Goal: Task Accomplishment & Management: Use online tool/utility

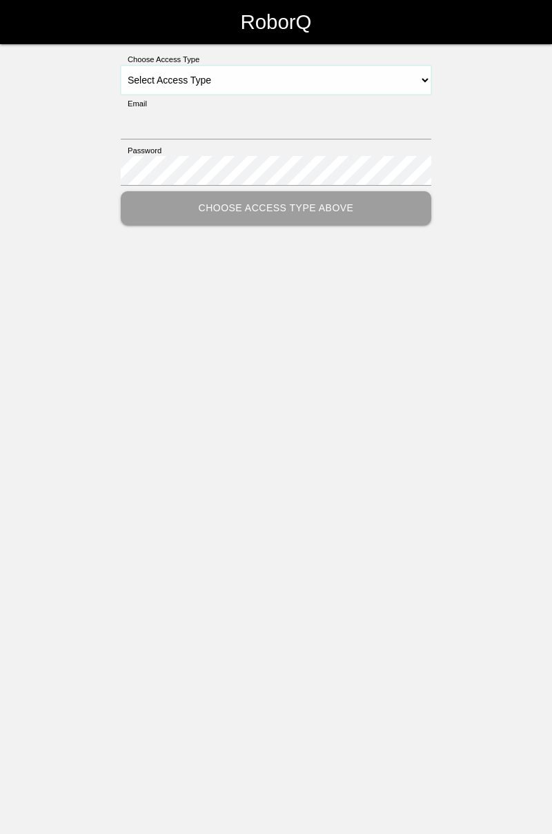
click at [428, 78] on select "Select Access Type Admin Customer Supervisor Worker" at bounding box center [276, 80] width 311 height 29
select select "Worker"
click at [121, 66] on select "Select Access Type Admin Customer Supervisor Worker" at bounding box center [276, 80] width 311 height 29
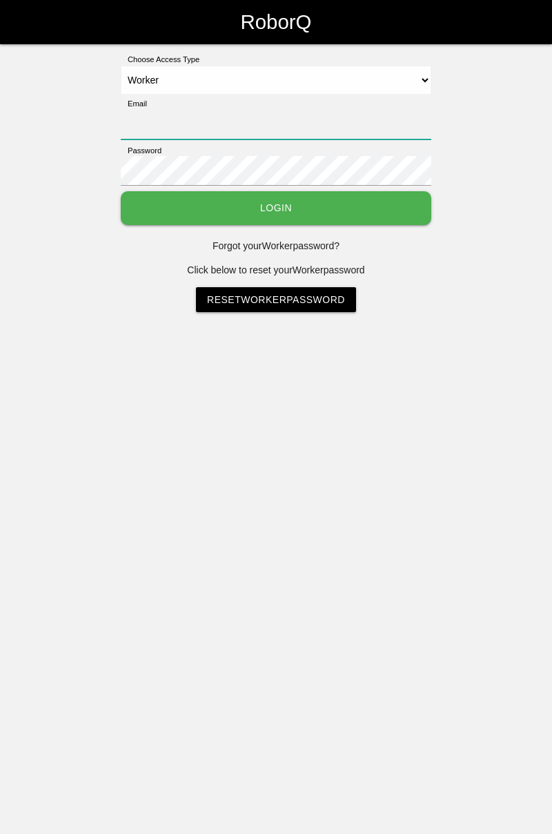
click at [300, 118] on input "Email" at bounding box center [276, 125] width 311 height 30
type input "[PERSON_NAME][EMAIL_ADDRESS][DOMAIN_NAME]"
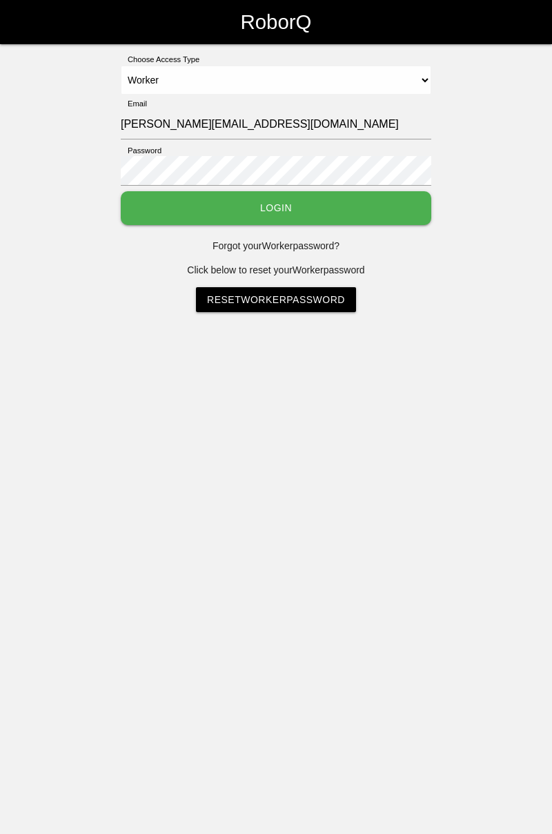
click at [121, 191] on button "Login" at bounding box center [276, 208] width 311 height 34
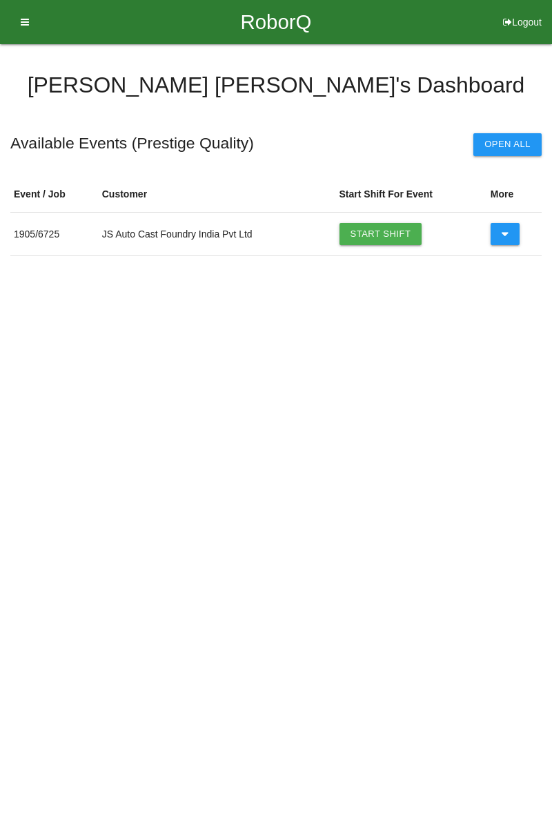
click at [384, 229] on link "Start Shift" at bounding box center [381, 234] width 83 height 22
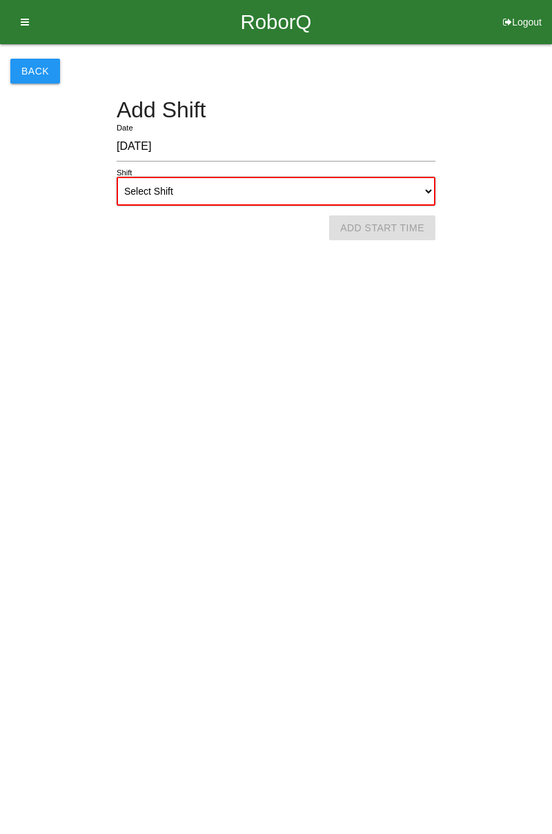
click at [430, 188] on select "Select Shift 1st Shift 2nd Shift 3rd Shift 4th Shift" at bounding box center [276, 191] width 319 height 29
select select "1"
click at [117, 177] on select "Select Shift 1st Shift 2nd Shift 3rd Shift 4th Shift" at bounding box center [276, 191] width 319 height 29
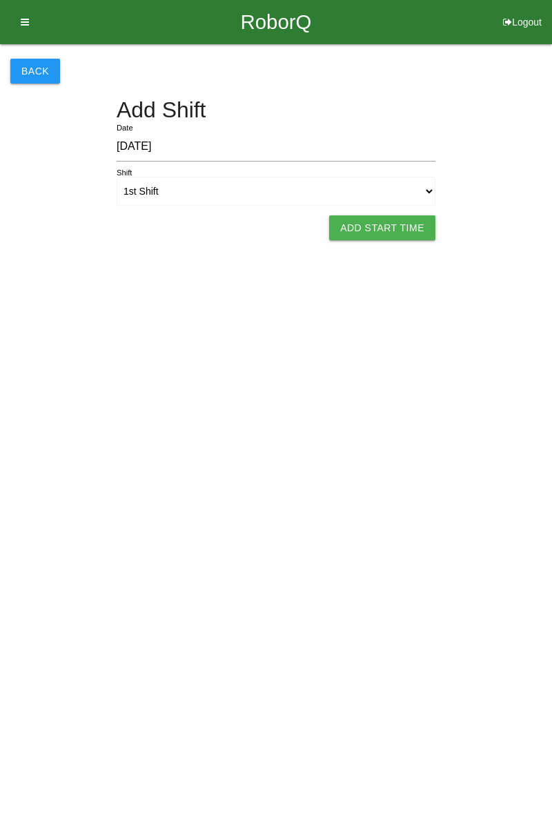
click at [404, 229] on button "Add Start Time" at bounding box center [382, 227] width 106 height 25
select select "7"
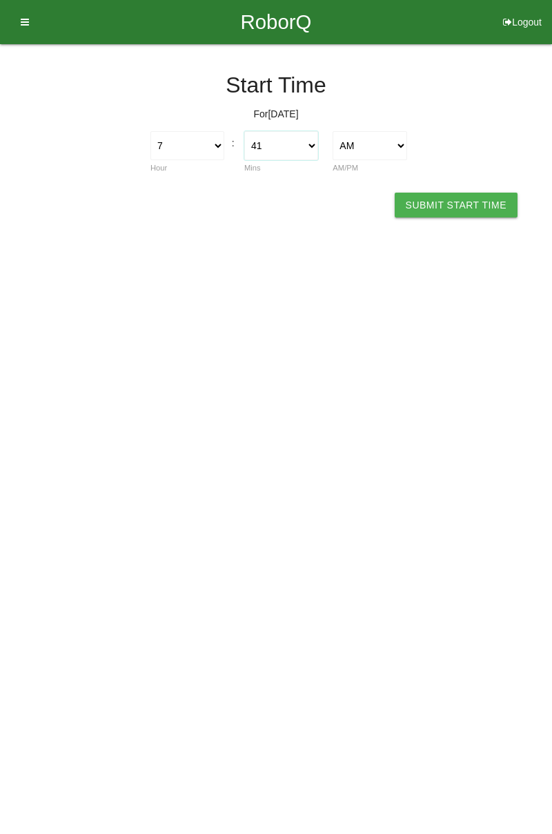
click at [318, 148] on select "00 01 02 03 04 05 06 07 08 09 10 11 12 13 14 15 16 17 18 19 20 21 22 23 24 25 2…" at bounding box center [281, 145] width 74 height 29
select select "0"
click at [244, 131] on select "00 01 02 03 04 05 06 07 08 09 10 11 12 13 14 15 16 17 18 19 20 21 22 23 24 25 2…" at bounding box center [281, 145] width 74 height 29
click at [463, 197] on button "Submit Start Time" at bounding box center [456, 205] width 123 height 25
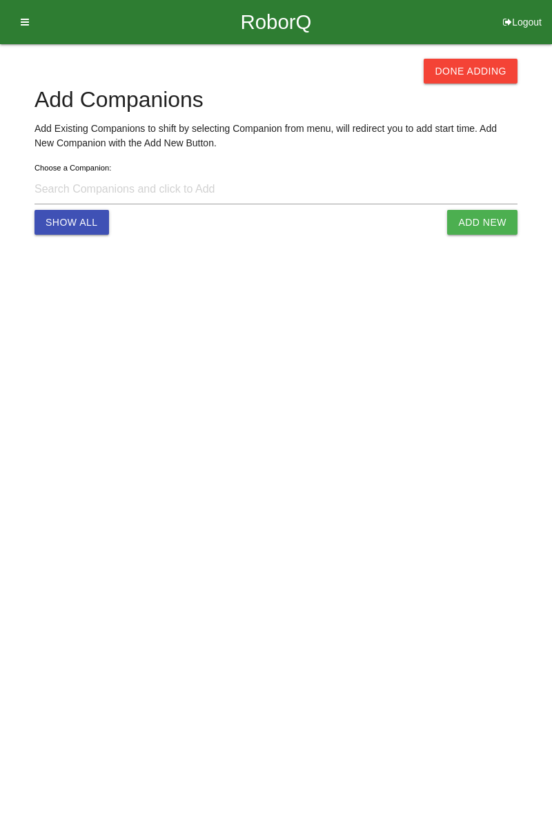
click at [489, 75] on button "Done Adding" at bounding box center [471, 71] width 94 height 25
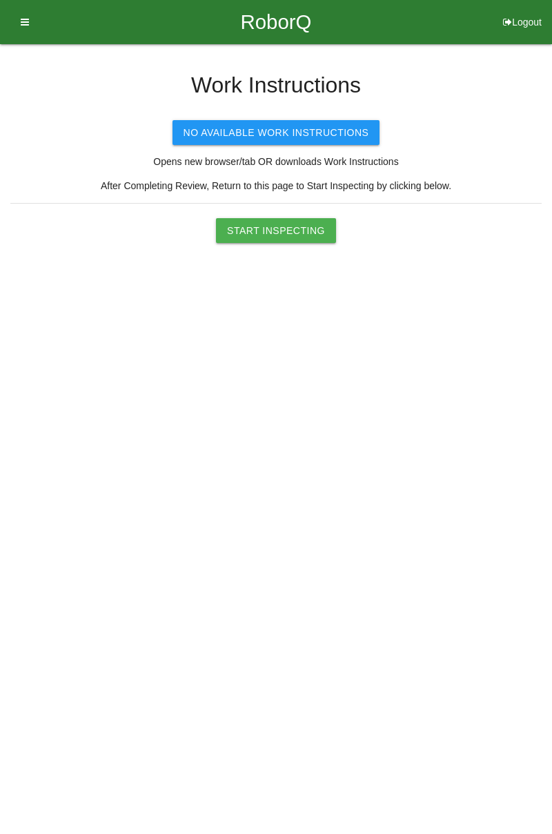
click at [304, 229] on button "Start Inspecting" at bounding box center [276, 230] width 120 height 25
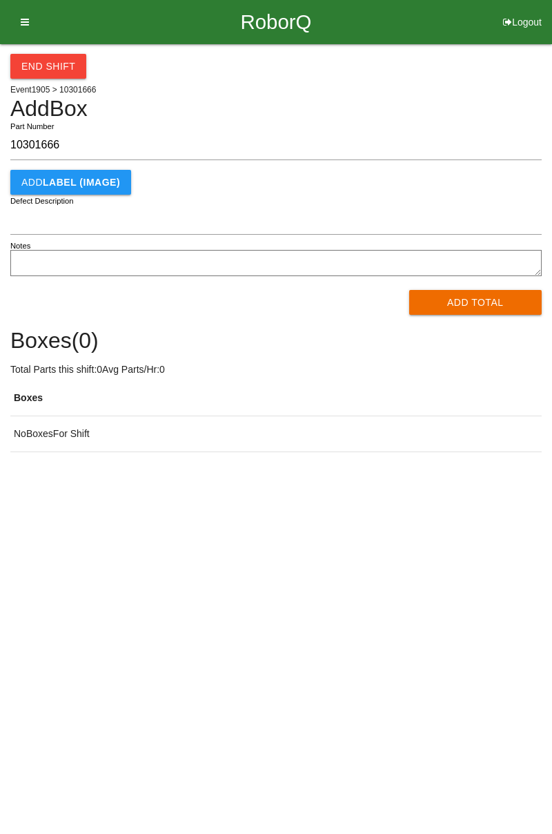
type input "10301666"
click at [483, 296] on button "Add Total" at bounding box center [475, 302] width 133 height 25
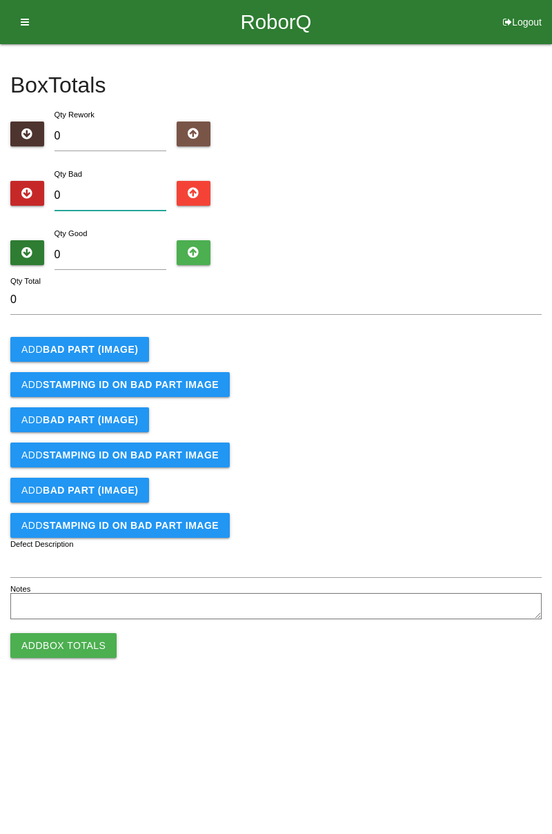
click at [138, 193] on input "0" at bounding box center [111, 196] width 113 height 30
type input "5"
click at [123, 353] on b "BAD PART (IMAGE)" at bounding box center [90, 349] width 95 height 11
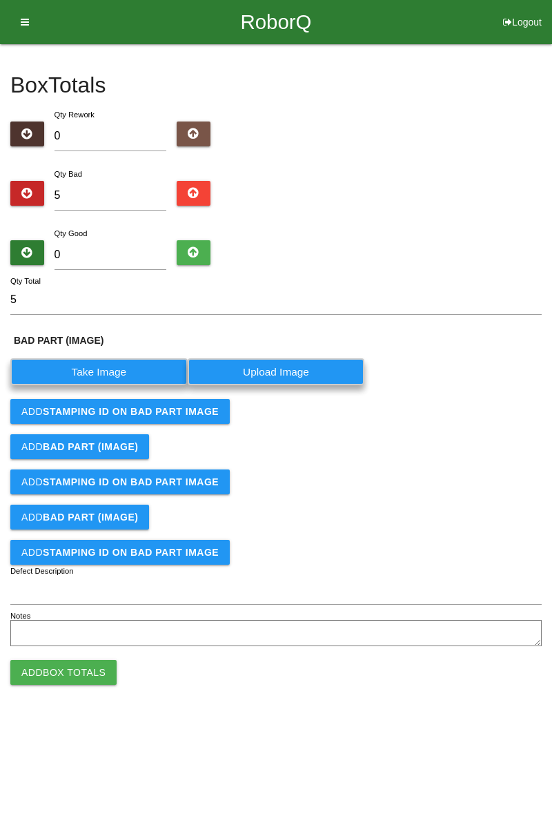
click at [114, 366] on label "Take Image" at bounding box center [98, 371] width 177 height 27
click at [0, 0] on \(IMAGE\) "Take Image" at bounding box center [0, 0] width 0 height 0
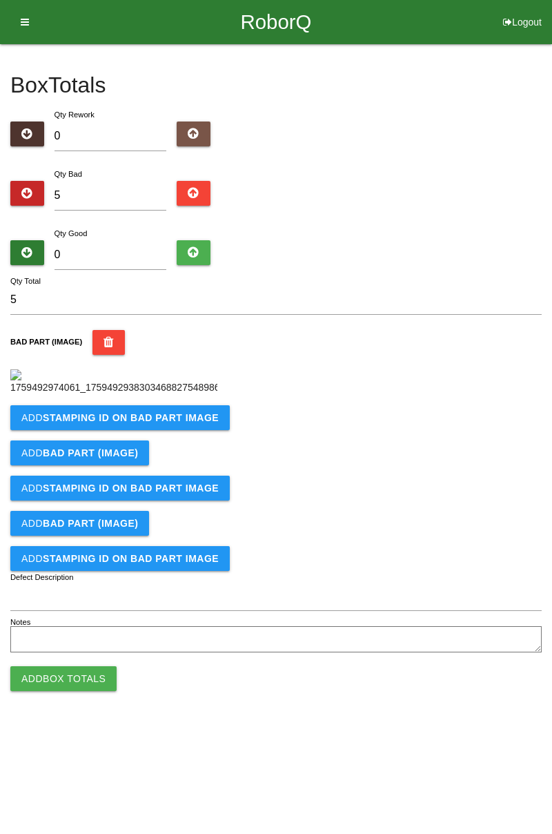
click at [196, 440] on div "Add BAD PART (IMAGE)" at bounding box center [276, 452] width 532 height 25
click at [168, 423] on b "STAMPING ID on BAD PART Image" at bounding box center [131, 417] width 176 height 11
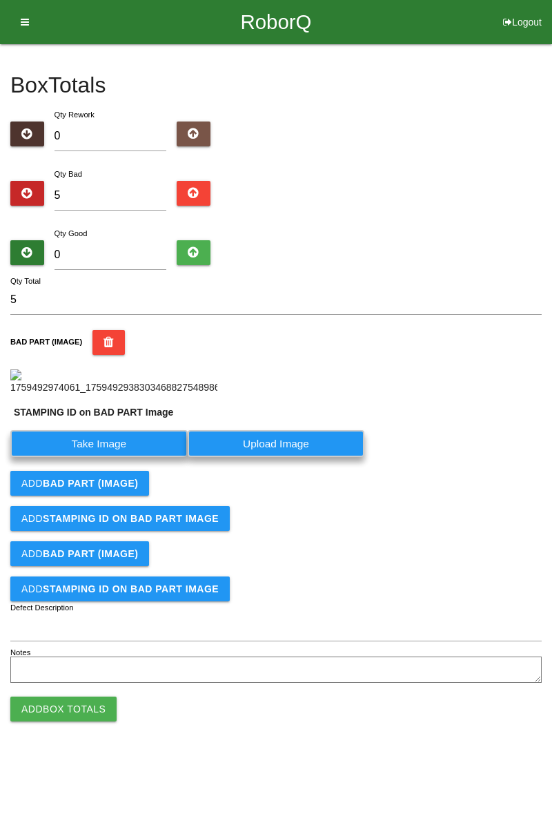
click at [138, 457] on label "Take Image" at bounding box center [98, 443] width 177 height 27
click at [0, 0] on PART "Take Image" at bounding box center [0, 0] width 0 height 0
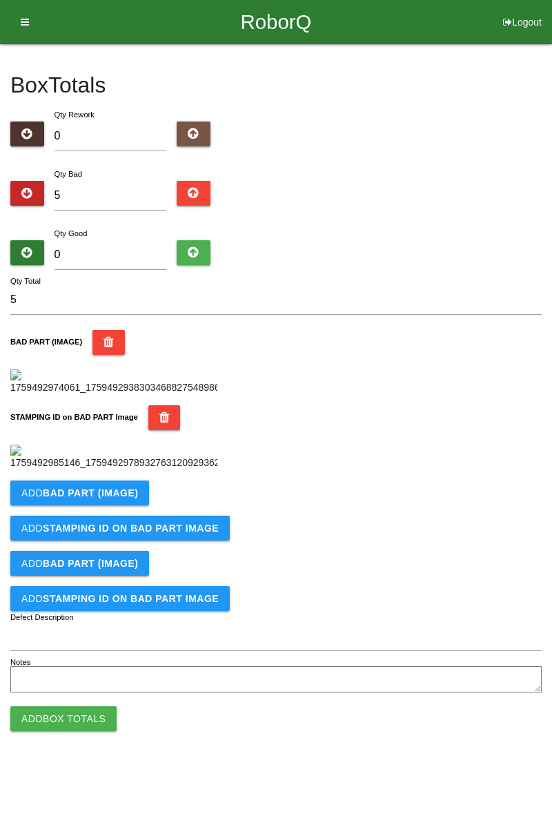
scroll to position [304, 0]
click at [136, 505] on button "Add BAD PART (IMAGE)" at bounding box center [79, 493] width 139 height 25
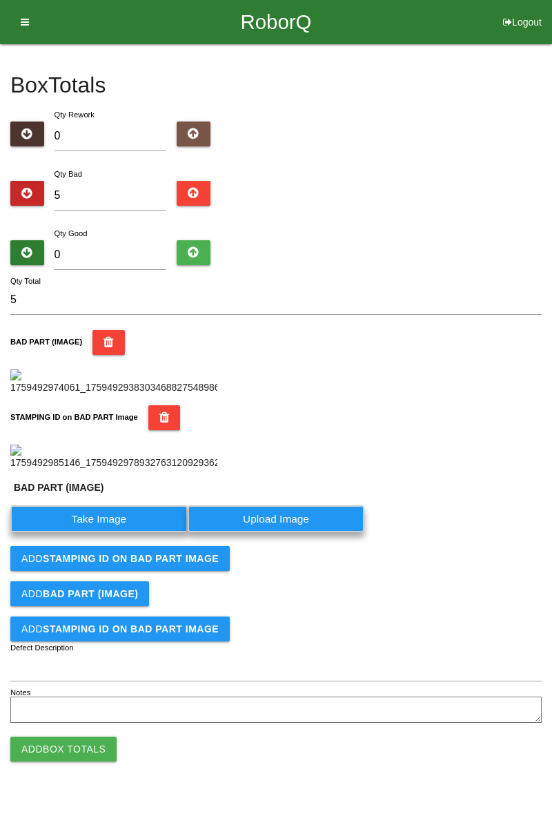
click at [126, 532] on label "Take Image" at bounding box center [98, 518] width 177 height 27
click at [0, 0] on \(IMAGE\) "Take Image" at bounding box center [0, 0] width 0 height 0
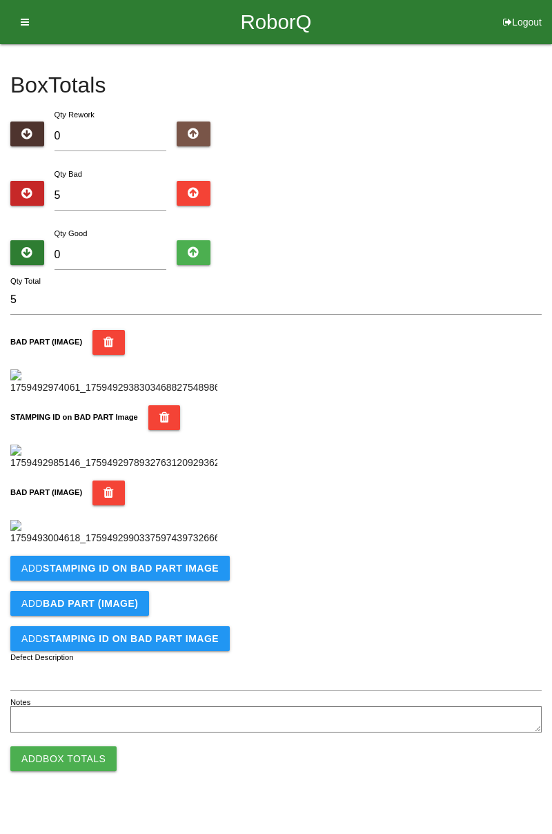
scroll to position [530, 0]
click at [173, 574] on b "STAMPING ID on BAD PART Image" at bounding box center [131, 568] width 176 height 11
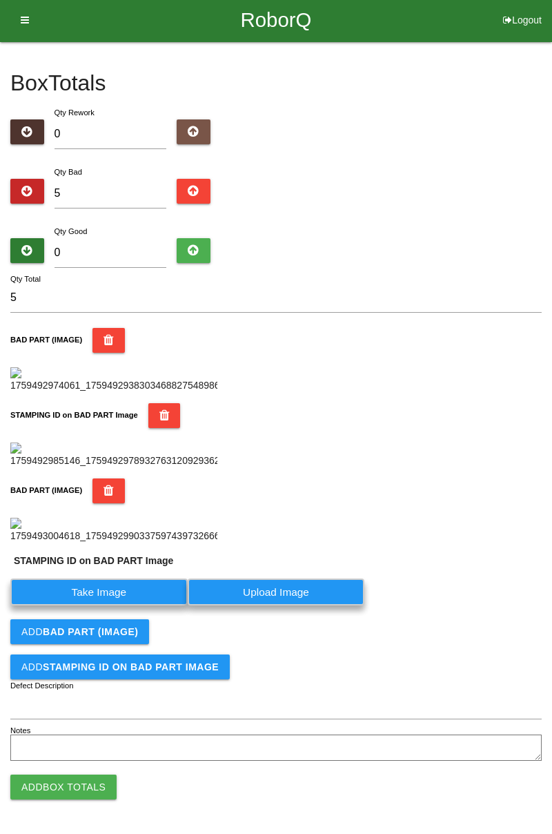
click at [148, 605] on label "Take Image" at bounding box center [98, 592] width 177 height 27
click at [0, 0] on PART "Take Image" at bounding box center [0, 0] width 0 height 0
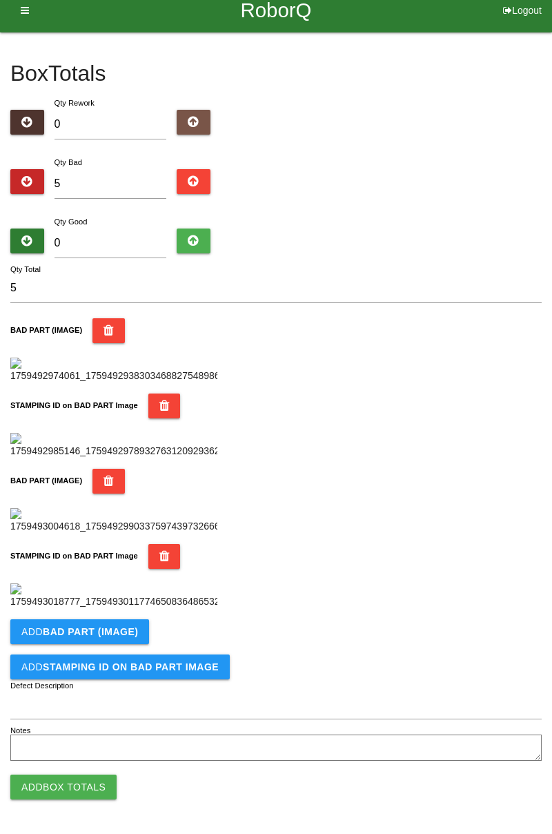
scroll to position [757, 0]
click at [126, 632] on b "BAD PART (IMAGE)" at bounding box center [90, 631] width 95 height 11
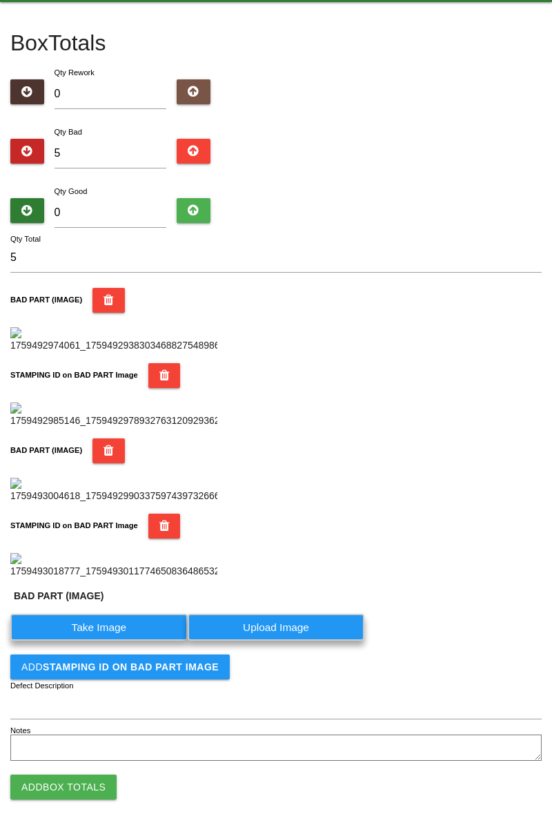
click at [117, 641] on label "Take Image" at bounding box center [98, 627] width 177 height 27
click at [0, 0] on \(IMAGE\) "Take Image" at bounding box center [0, 0] width 0 height 0
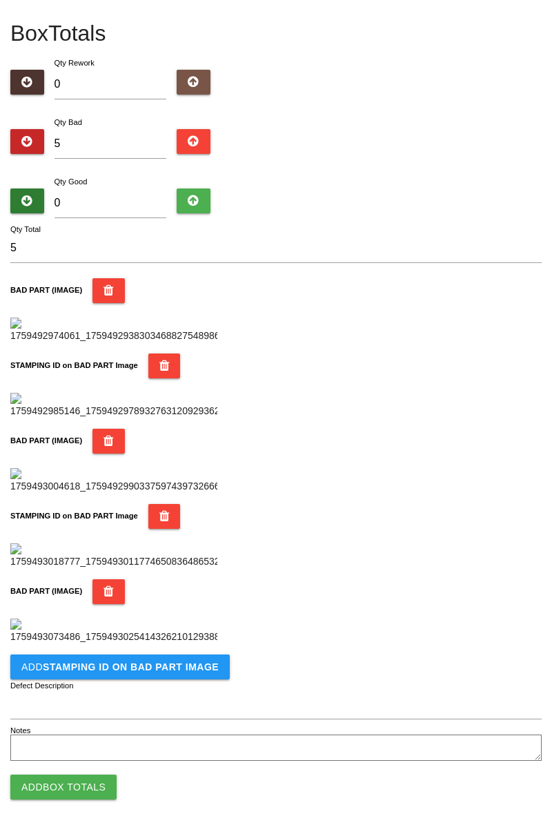
scroll to position [983, 0]
click at [148, 673] on button "Add STAMPING ID on BAD PART Image" at bounding box center [120, 666] width 220 height 25
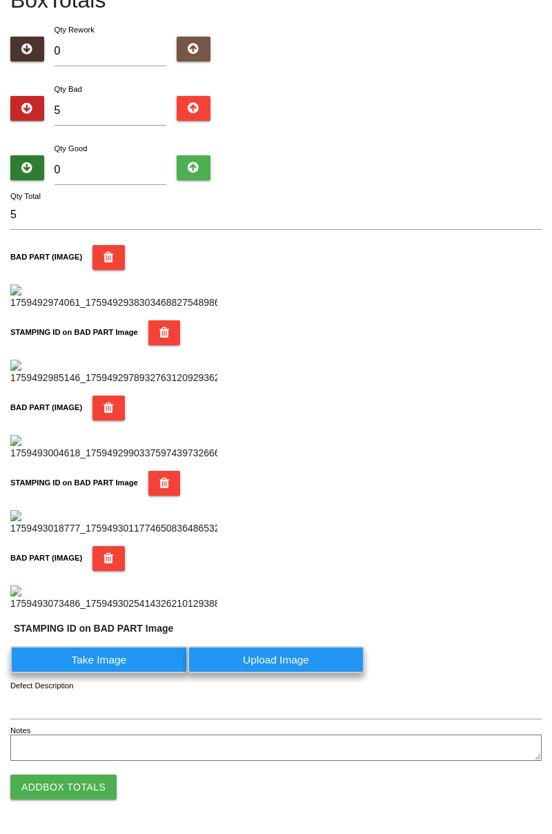
click at [120, 673] on label "Take Image" at bounding box center [98, 659] width 177 height 27
click at [0, 0] on PART "Take Image" at bounding box center [0, 0] width 0 height 0
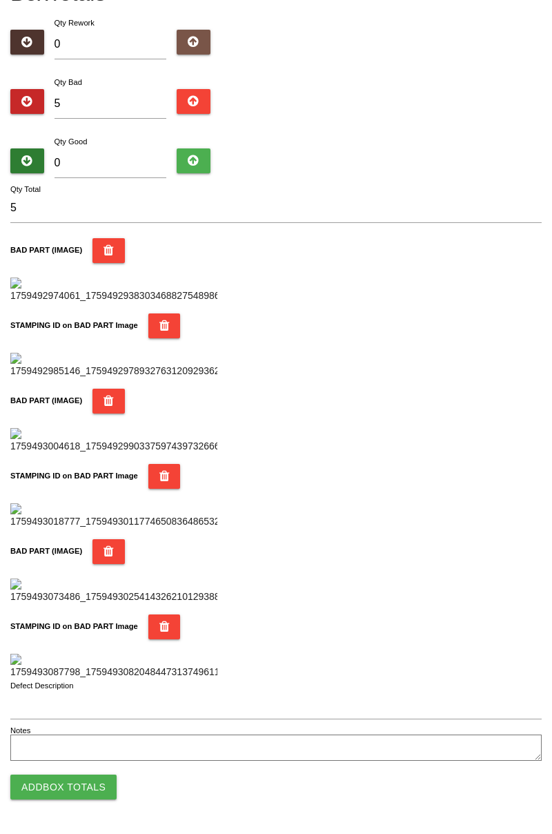
scroll to position [0, 0]
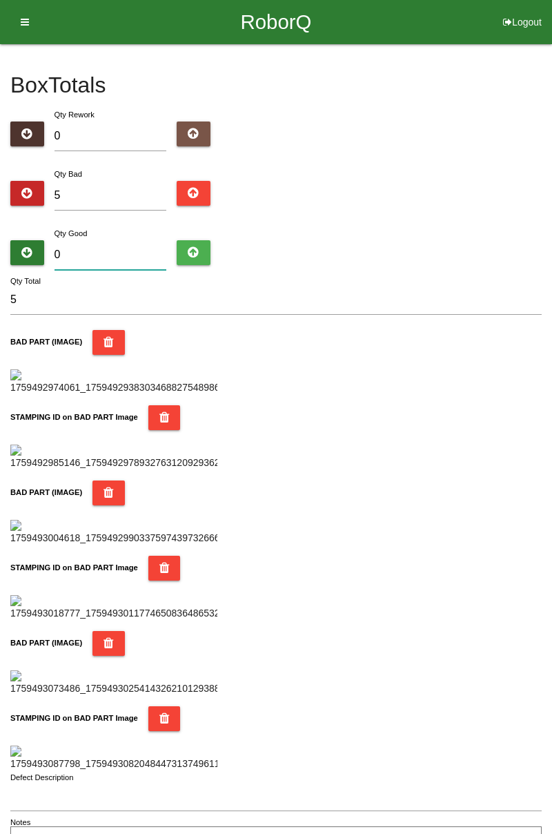
click at [110, 251] on input "0" at bounding box center [111, 255] width 113 height 30
type input "7"
type input "12"
type input "79"
type input "84"
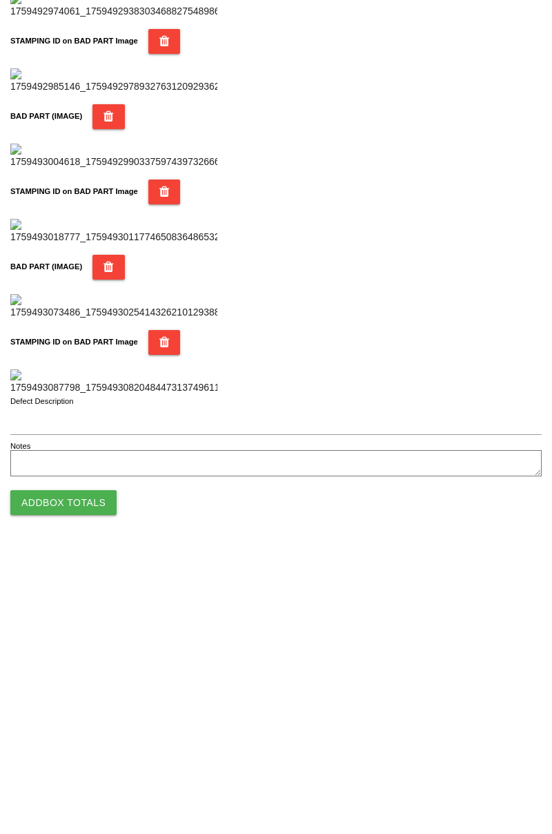
type input "79"
click at [102, 783] on button "Add Box Totals" at bounding box center [63, 787] width 106 height 25
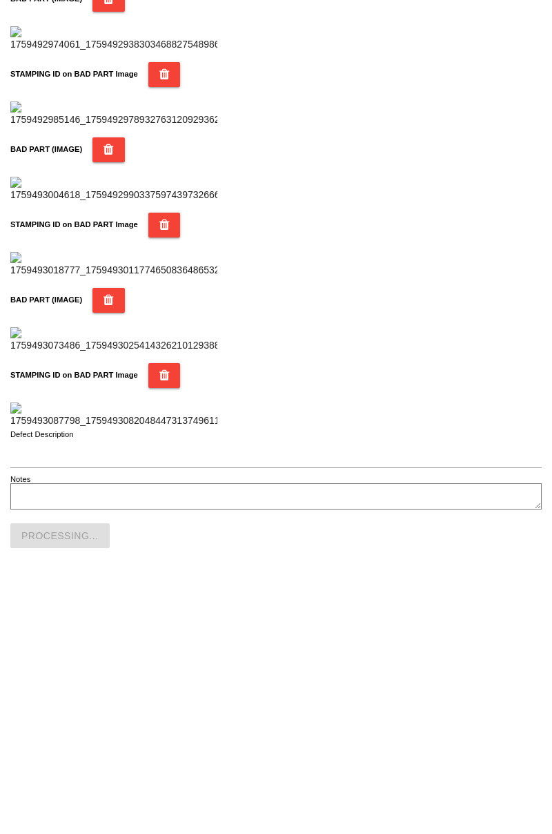
scroll to position [1210, 0]
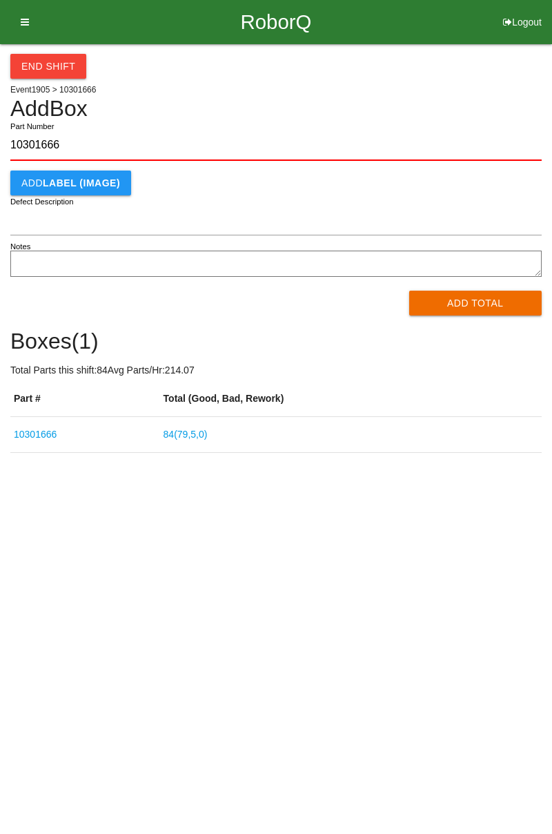
type input "10301666"
click at [486, 300] on button "Add Total" at bounding box center [475, 303] width 133 height 25
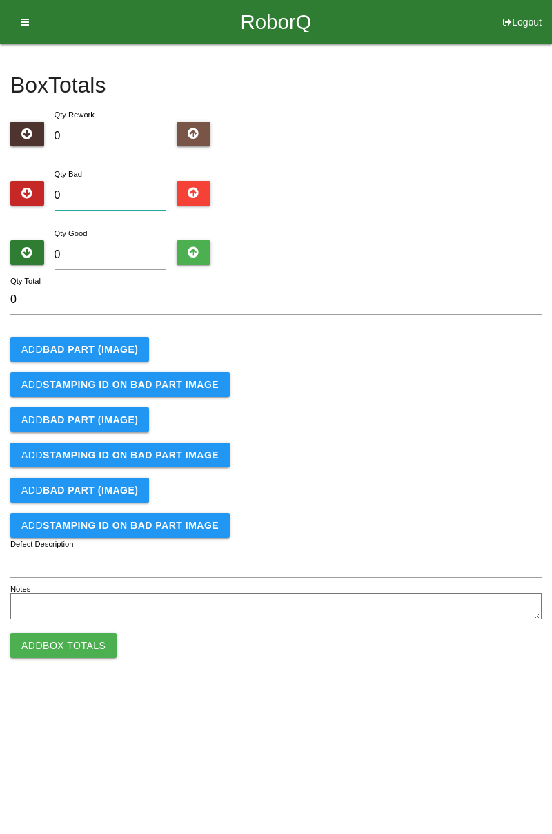
click at [86, 199] on input "0" at bounding box center [111, 196] width 113 height 30
click at [552, 203] on div "Box Totals Translate Weight Weight unit: Rework Weight Bad Weight Good Weight 0…" at bounding box center [276, 333] width 552 height 579
click at [114, 193] on input "0" at bounding box center [111, 196] width 113 height 30
type input "8"
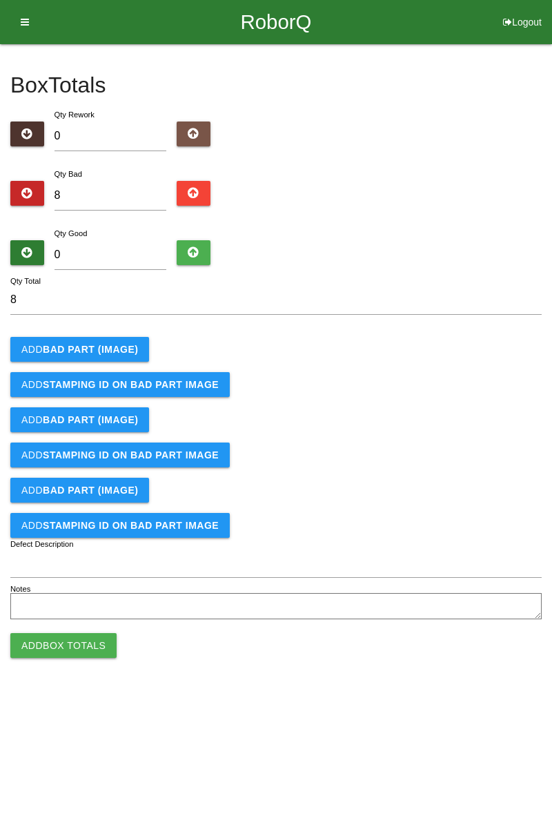
click at [115, 344] on b "BAD PART (IMAGE)" at bounding box center [90, 349] width 95 height 11
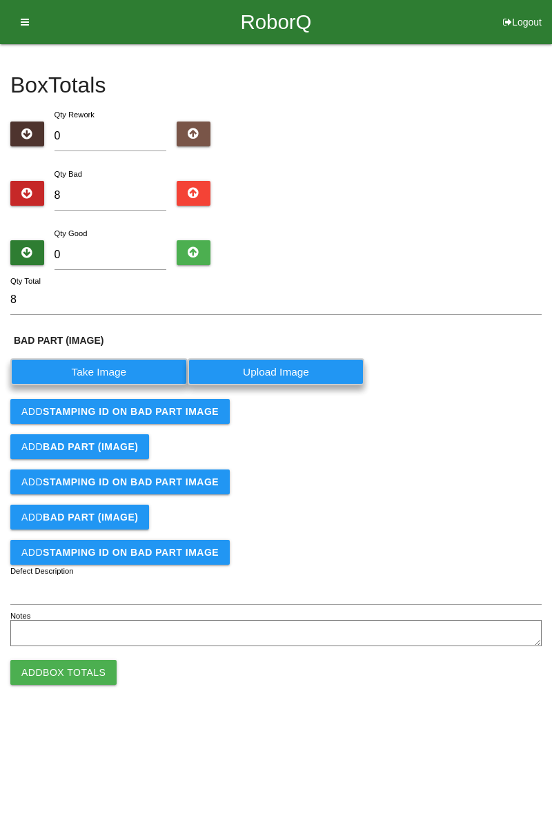
click at [552, 310] on div "Box Totals Translate Weight Weight unit: Rework Weight Bad Weight Good Weight 0…" at bounding box center [276, 347] width 552 height 606
click at [116, 359] on label "Take Image" at bounding box center [98, 371] width 177 height 27
click at [0, 0] on \(IMAGE\) "Take Image" at bounding box center [0, 0] width 0 height 0
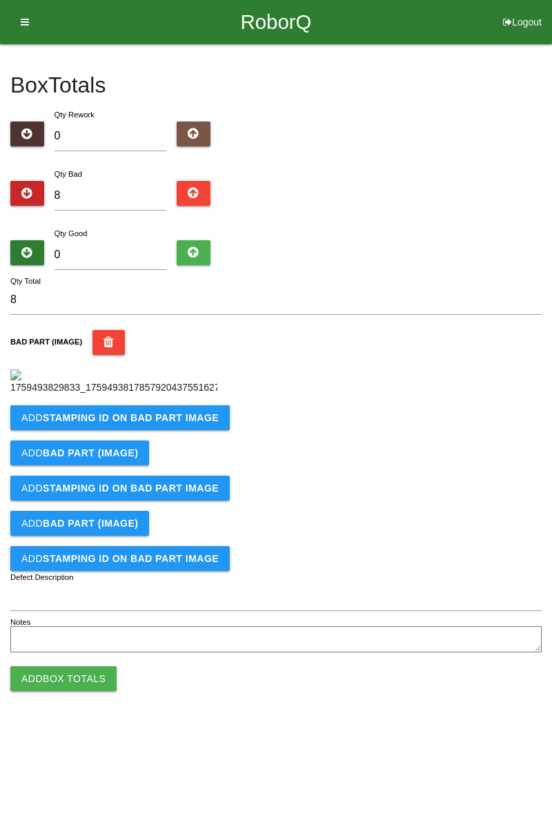
click at [165, 423] on b "STAMPING ID on BAD PART Image" at bounding box center [131, 417] width 176 height 11
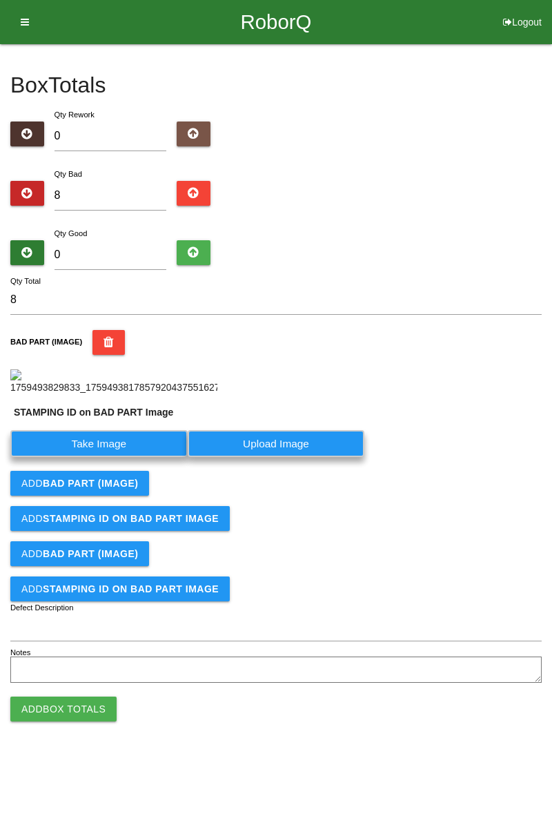
click at [119, 457] on label "Take Image" at bounding box center [98, 443] width 177 height 27
click at [0, 0] on PART "Take Image" at bounding box center [0, 0] width 0 height 0
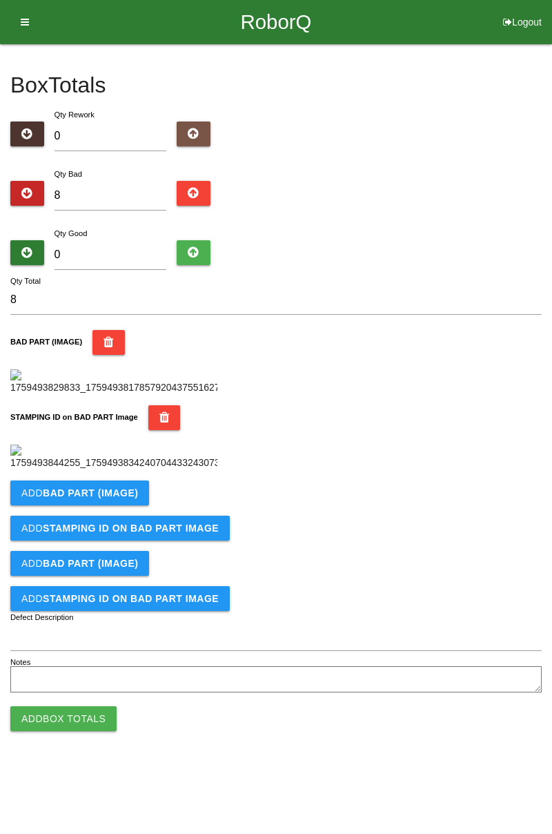
scroll to position [304, 0]
click at [118, 498] on b "BAD PART (IMAGE)" at bounding box center [90, 492] width 95 height 11
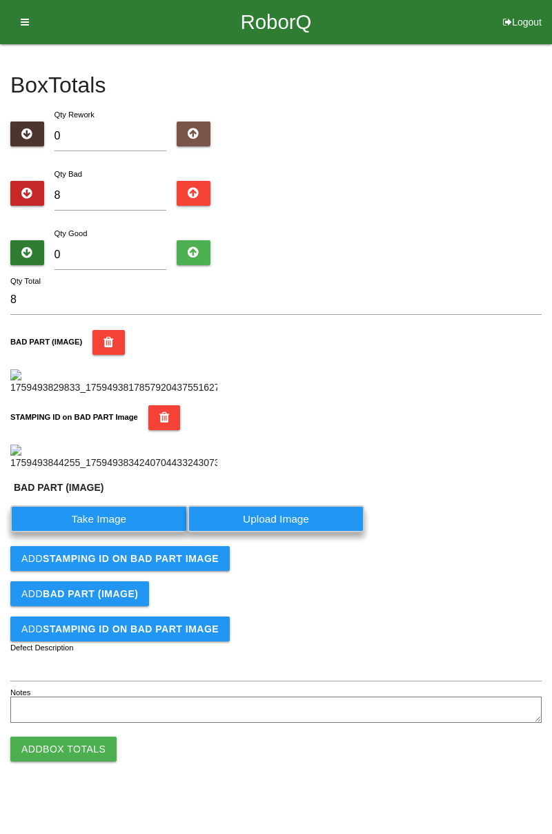
click at [115, 532] on label "Take Image" at bounding box center [98, 518] width 177 height 27
click at [0, 0] on \(IMAGE\) "Take Image" at bounding box center [0, 0] width 0 height 0
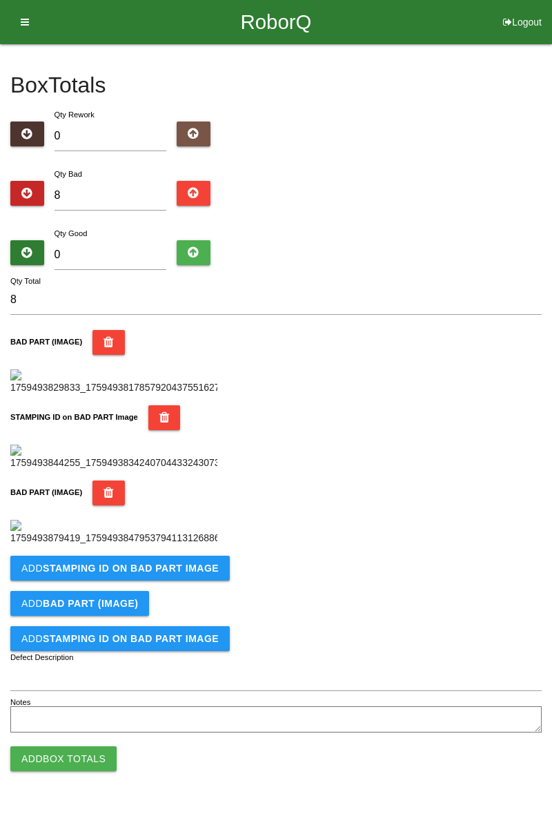
scroll to position [530, 0]
click at [195, 574] on b "STAMPING ID on BAD PART Image" at bounding box center [131, 568] width 176 height 11
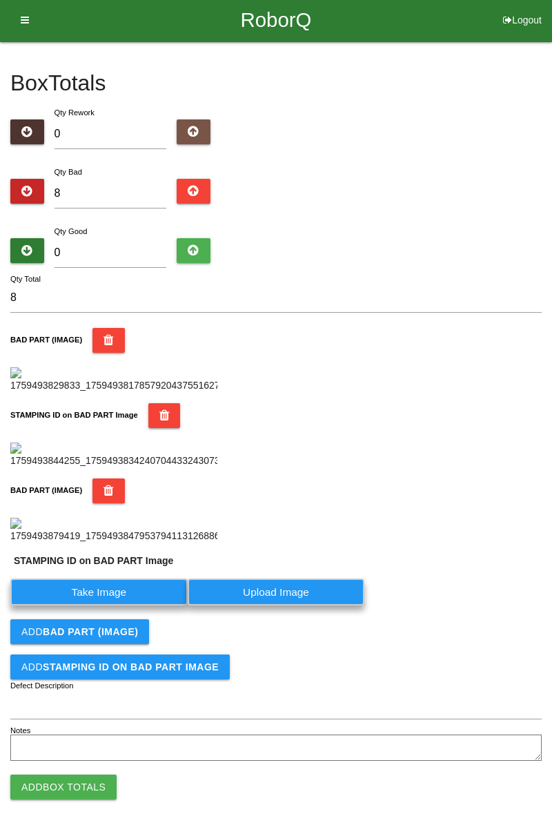
click at [132, 605] on label "Take Image" at bounding box center [98, 592] width 177 height 27
click at [0, 0] on PART "Take Image" at bounding box center [0, 0] width 0 height 0
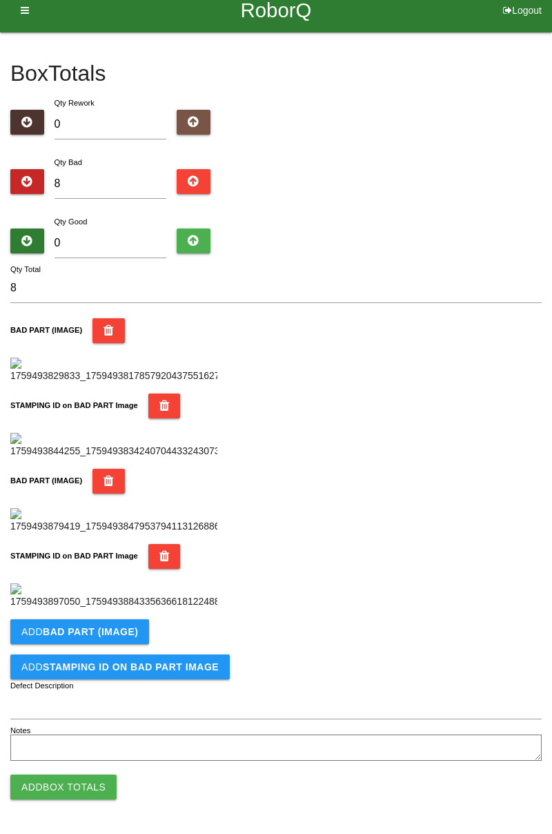
scroll to position [757, 0]
click at [119, 632] on b "BAD PART (IMAGE)" at bounding box center [90, 631] width 95 height 11
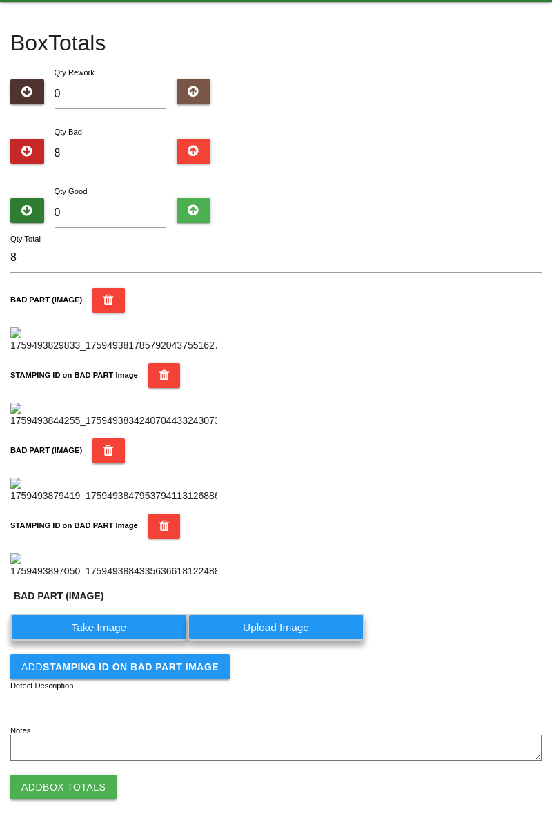
click at [118, 641] on label "Take Image" at bounding box center [98, 627] width 177 height 27
click at [0, 0] on \(IMAGE\) "Take Image" at bounding box center [0, 0] width 0 height 0
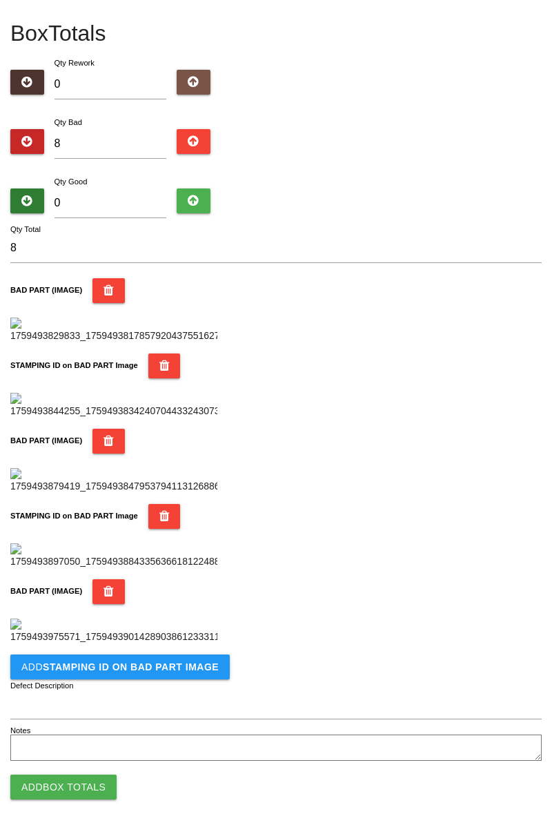
scroll to position [983, 0]
click at [192, 674] on button "Add STAMPING ID on BAD PART Image" at bounding box center [120, 666] width 220 height 25
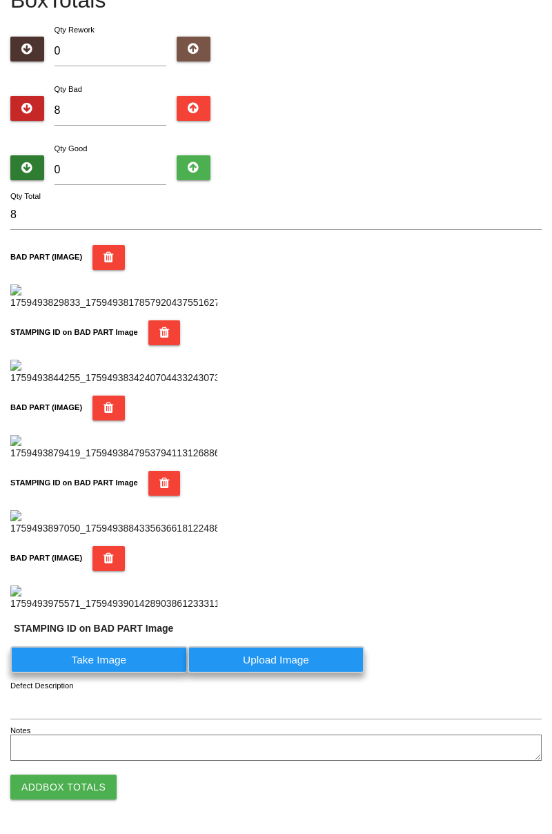
click at [134, 673] on label "Take Image" at bounding box center [98, 659] width 177 height 27
click at [0, 0] on PART "Take Image" at bounding box center [0, 0] width 0 height 0
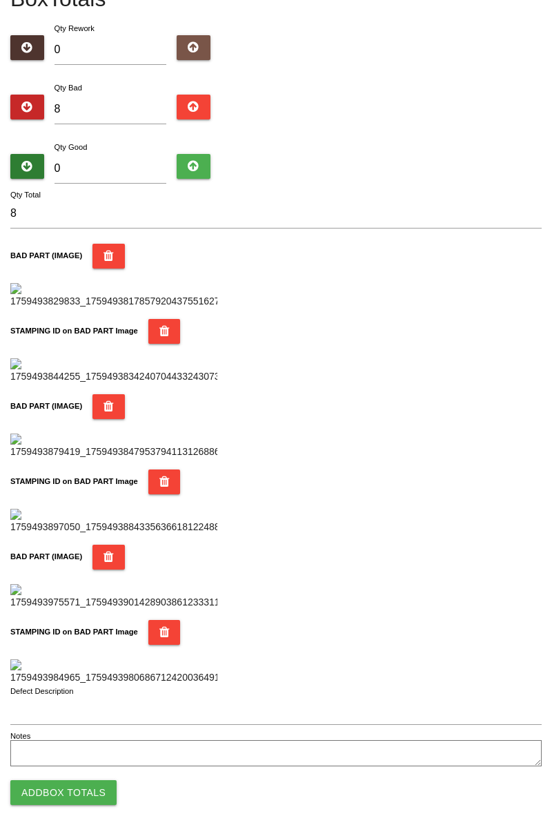
scroll to position [0, 0]
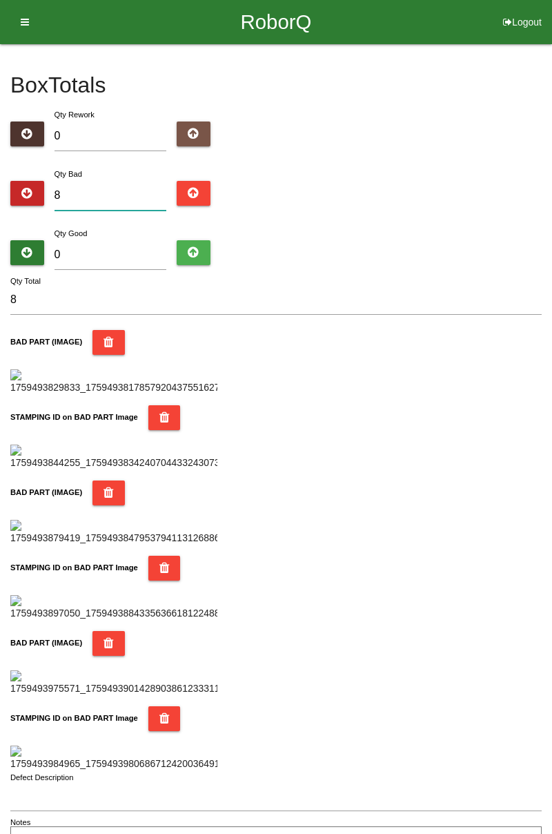
click at [117, 196] on input "8" at bounding box center [111, 196] width 113 height 30
type input "0"
type input "5"
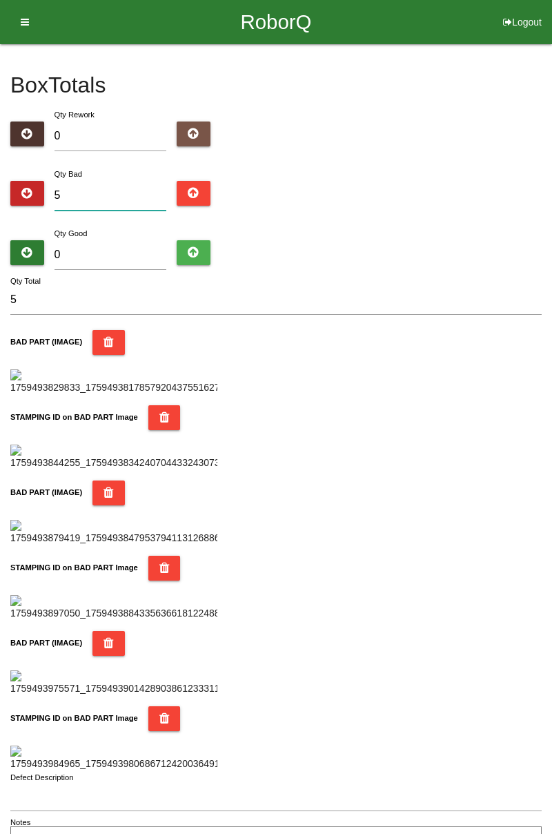
click at [115, 181] on input "5" at bounding box center [111, 196] width 113 height 30
type input "0"
type input "6"
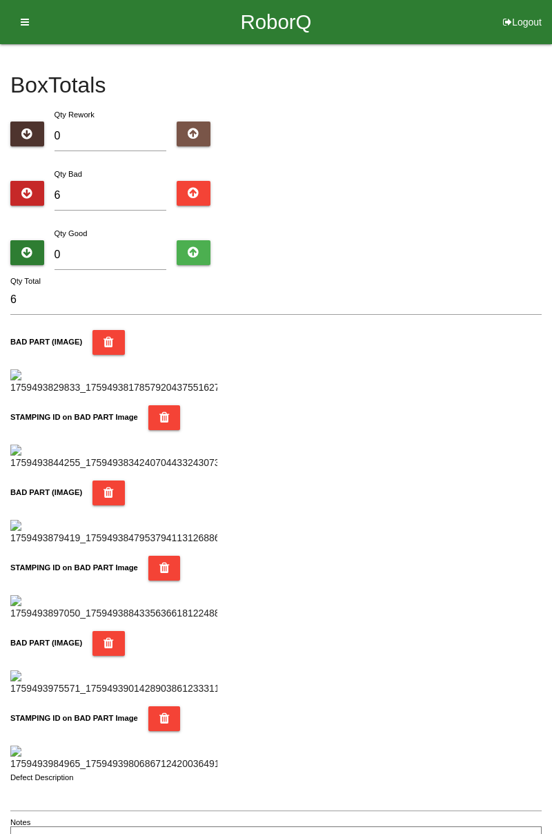
click at [552, 254] on div "Box Totals Translate Weight Weight unit: Rework Weight Bad Weight Good Weight 0…" at bounding box center [276, 450] width 552 height 813
click at [97, 200] on input "6" at bounding box center [111, 196] width 113 height 30
type input "0"
type input "8"
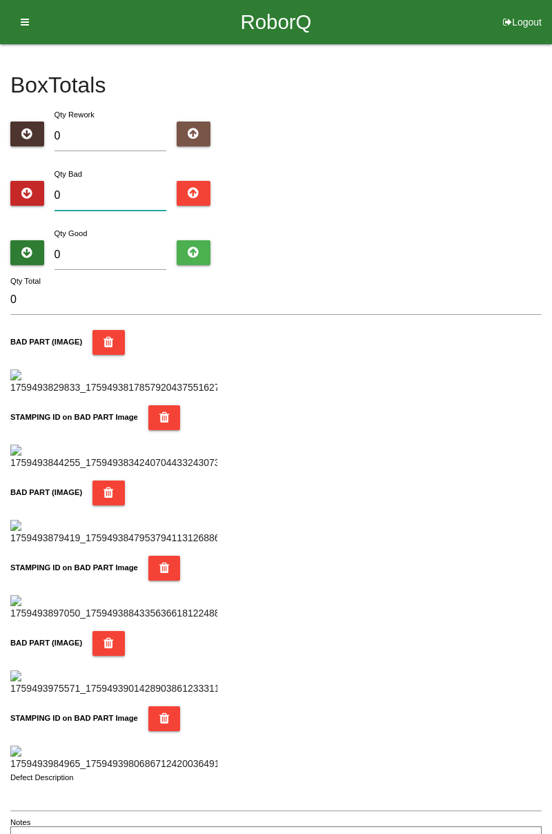
type input "8"
click at [113, 240] on input "0" at bounding box center [111, 255] width 113 height 30
type input "7"
type input "15"
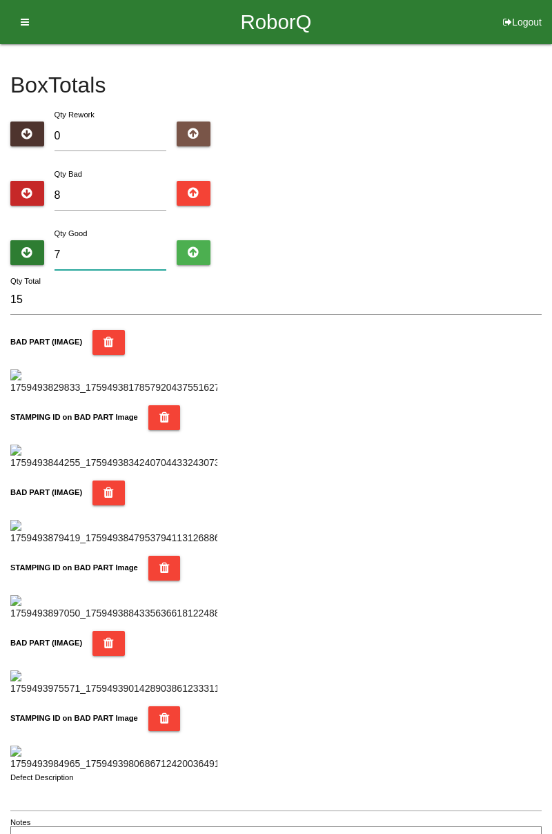
type input "78"
type input "86"
type input "7"
type input "15"
type input "74"
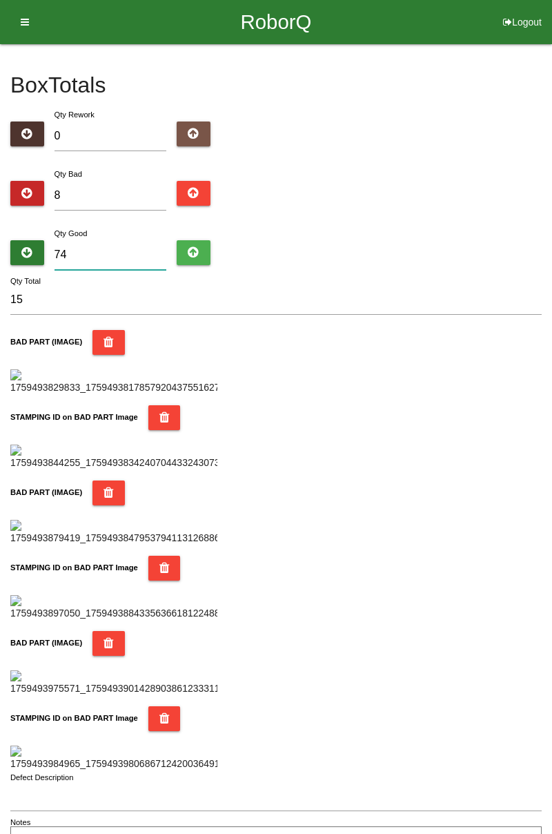
type input "82"
type input "7"
type input "15"
type input "76"
type input "84"
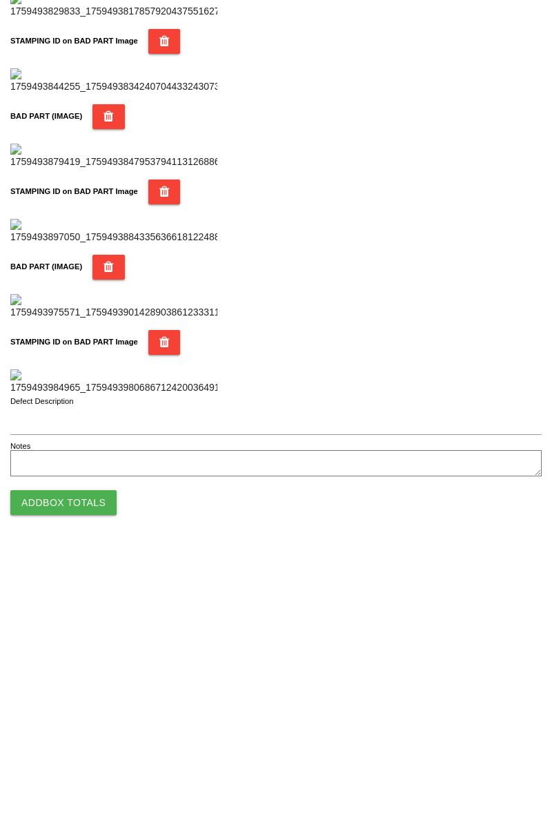
type input "76"
click at [86, 798] on button "Add Box Totals" at bounding box center [63, 787] width 106 height 25
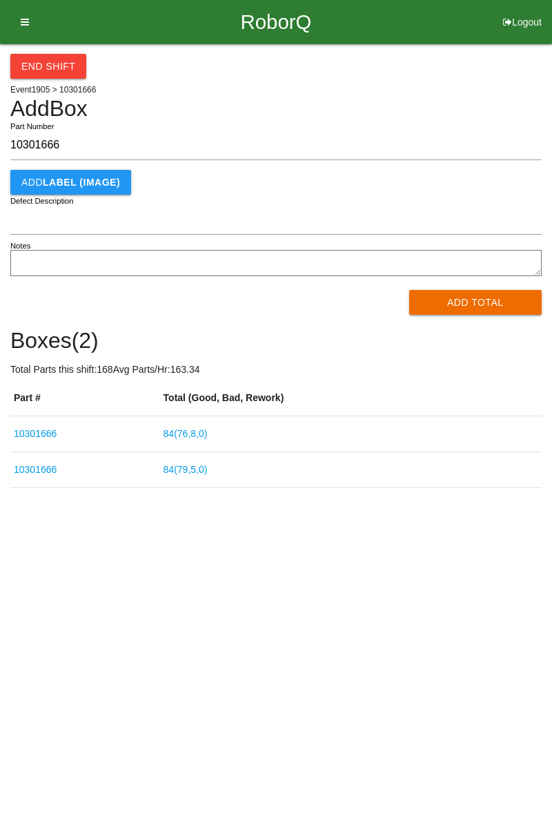
type input "10301666"
click at [461, 302] on button "Add Total" at bounding box center [475, 302] width 133 height 25
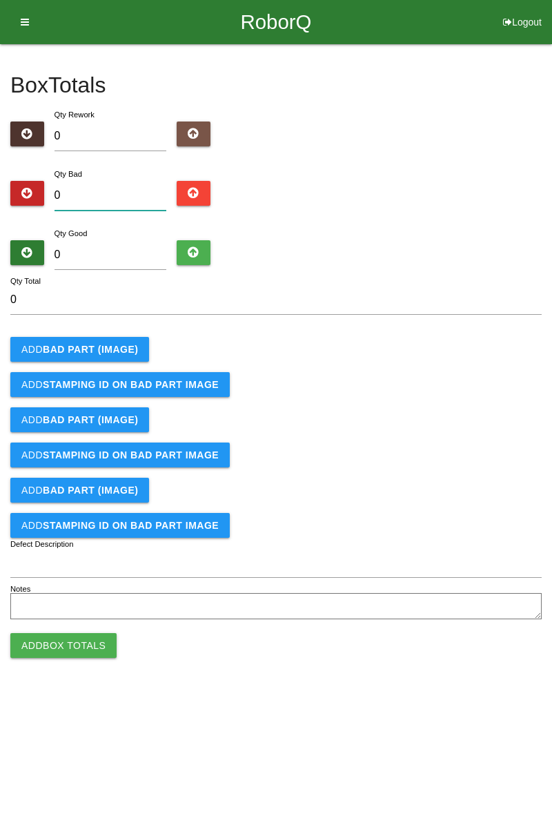
click at [122, 189] on input "0" at bounding box center [111, 196] width 113 height 30
type input "3"
click at [113, 373] on button "Add STAMPING ID on BAD PART Image" at bounding box center [120, 384] width 220 height 25
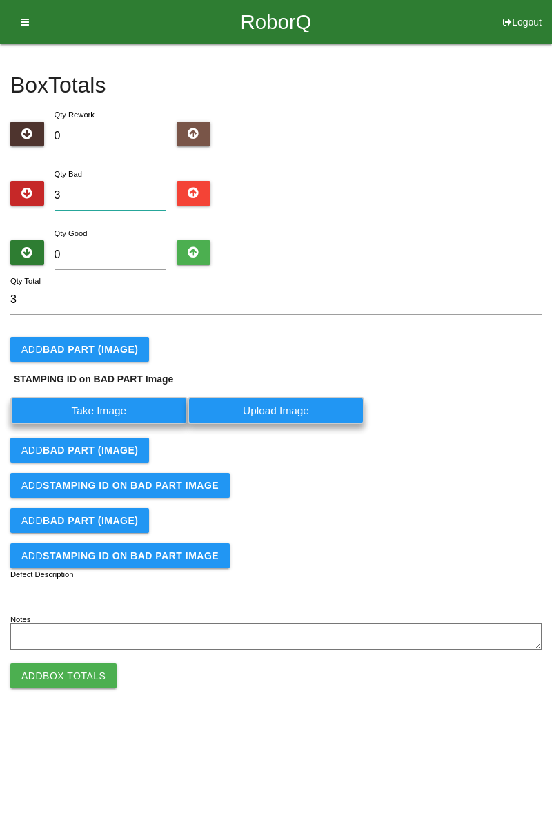
click at [113, 195] on input "3" at bounding box center [111, 196] width 113 height 30
type input "0"
type input "1"
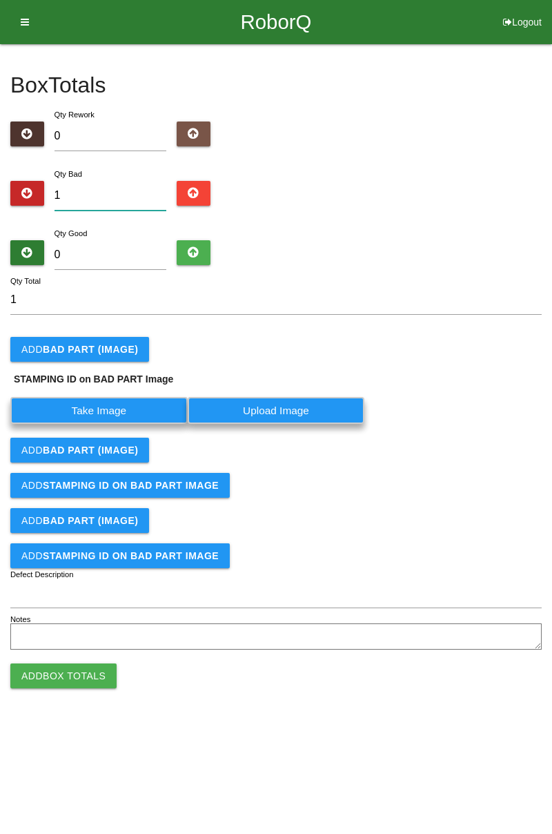
type input "10"
click at [103, 345] on b "BAD PART (IMAGE)" at bounding box center [90, 349] width 95 height 11
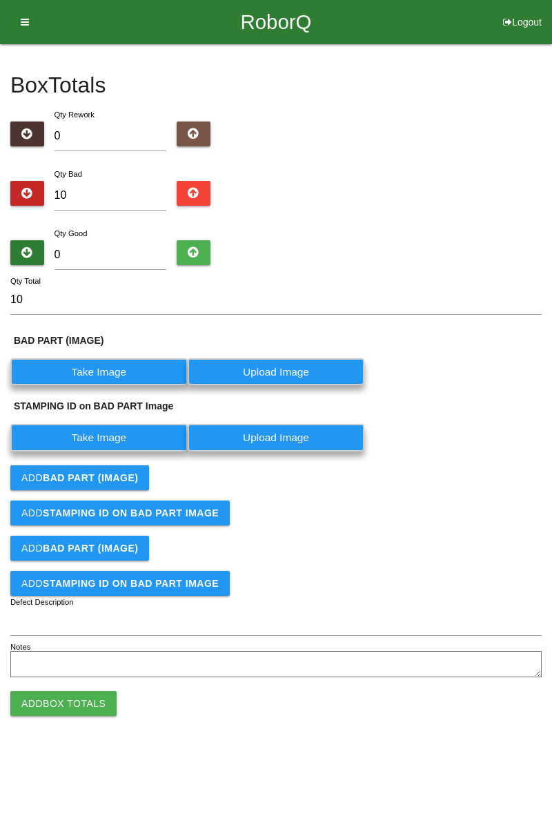
click at [155, 375] on label "Take Image" at bounding box center [98, 371] width 177 height 27
click at [0, 0] on \(IMAGE\) "Take Image" at bounding box center [0, 0] width 0 height 0
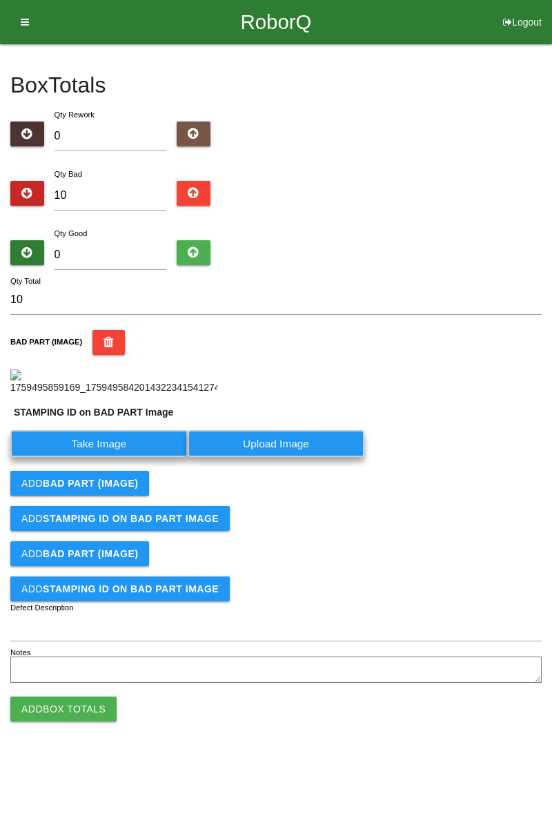
click at [146, 457] on label "Take Image" at bounding box center [98, 443] width 177 height 27
click at [0, 0] on PART "Take Image" at bounding box center [0, 0] width 0 height 0
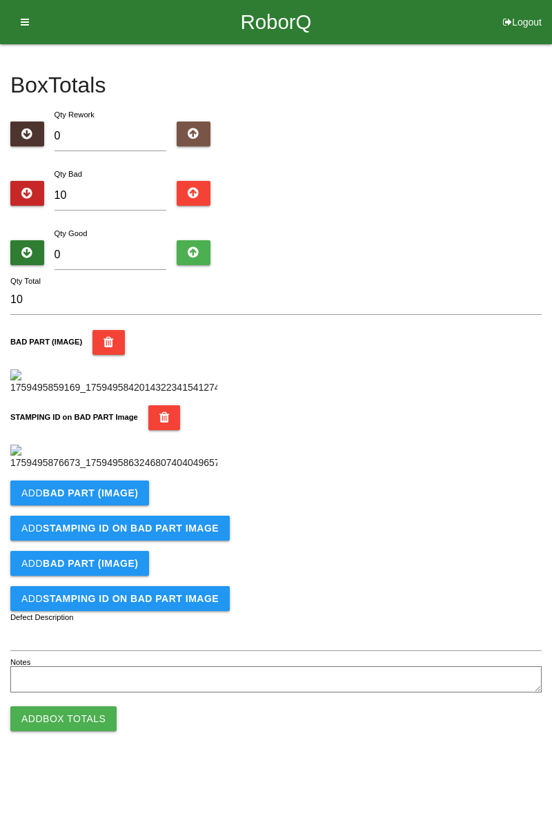
scroll to position [304, 0]
click at [129, 498] on b "BAD PART (IMAGE)" at bounding box center [90, 492] width 95 height 11
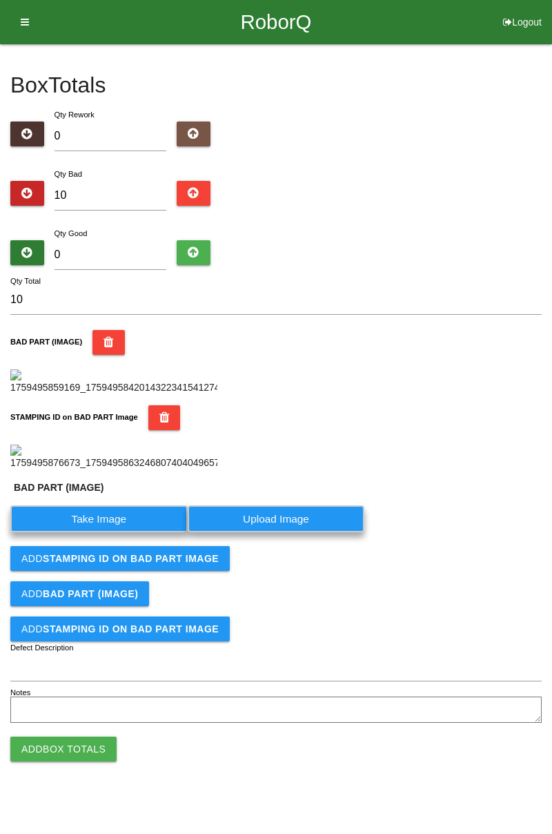
click at [118, 532] on label "Take Image" at bounding box center [98, 518] width 177 height 27
click at [0, 0] on \(IMAGE\) "Take Image" at bounding box center [0, 0] width 0 height 0
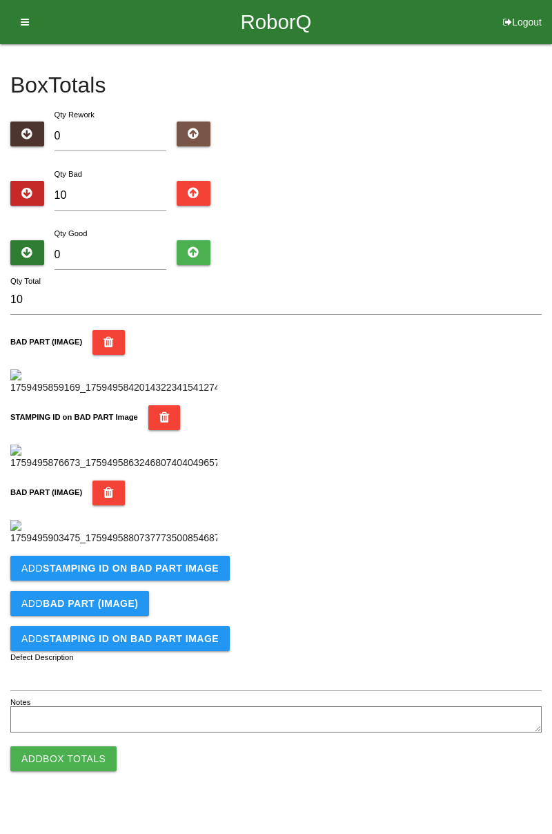
click at [370, 330] on div "BAD PART (IMAGE)" at bounding box center [276, 342] width 532 height 25
click at [175, 581] on button "Add STAMPING ID on BAD PART Image" at bounding box center [120, 568] width 220 height 25
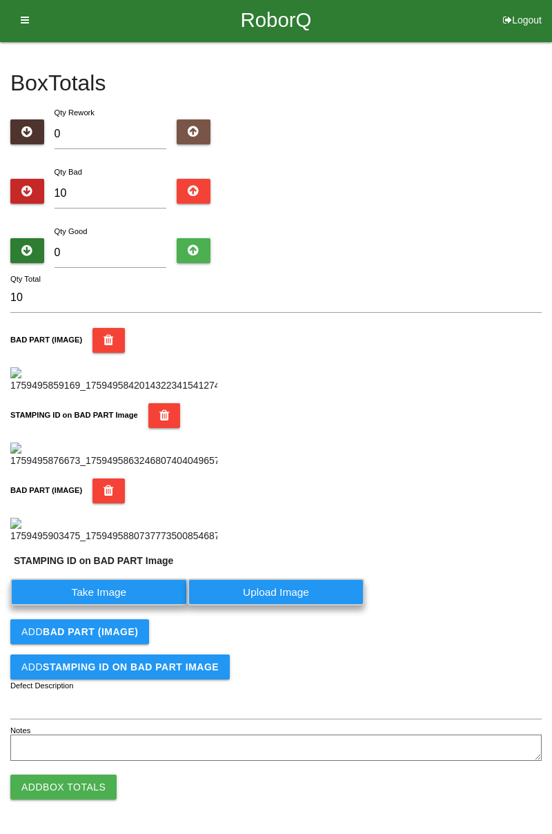
click at [136, 605] on label "Take Image" at bounding box center [98, 592] width 177 height 27
click at [0, 0] on PART "Take Image" at bounding box center [0, 0] width 0 height 0
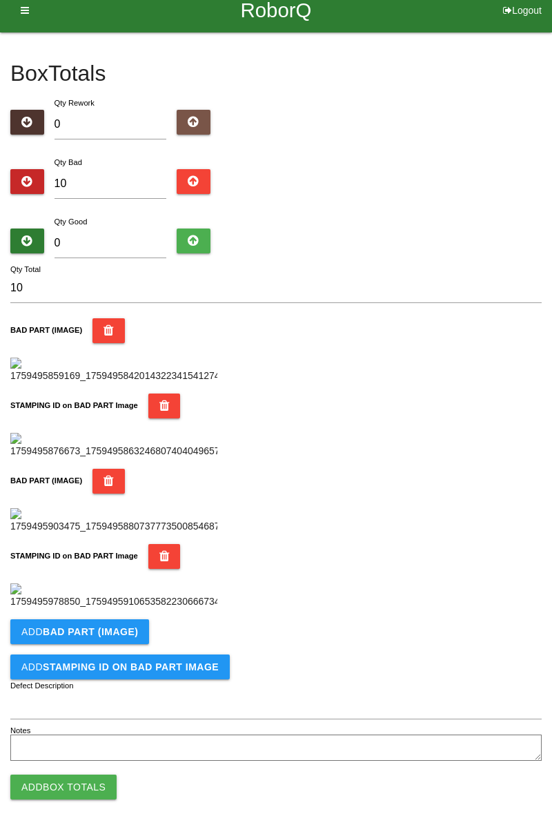
scroll to position [757, 0]
click at [124, 628] on b "BAD PART (IMAGE)" at bounding box center [90, 631] width 95 height 11
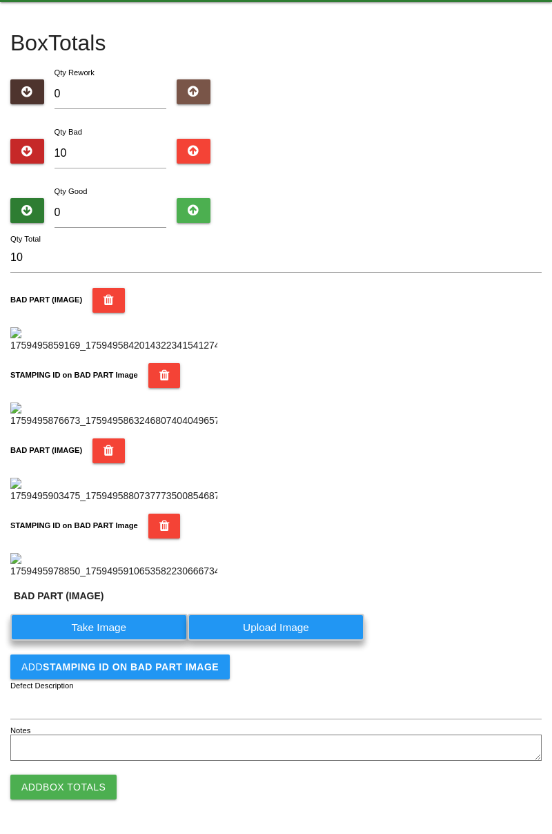
click at [107, 641] on label "Take Image" at bounding box center [98, 627] width 177 height 27
click at [0, 0] on \(IMAGE\) "Take Image" at bounding box center [0, 0] width 0 height 0
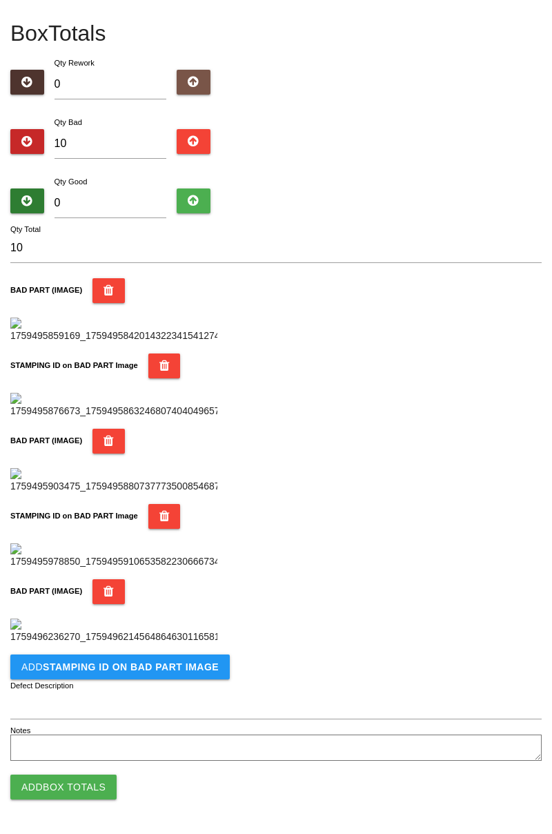
scroll to position [983, 0]
click at [180, 664] on b "STAMPING ID on BAD PART Image" at bounding box center [131, 666] width 176 height 11
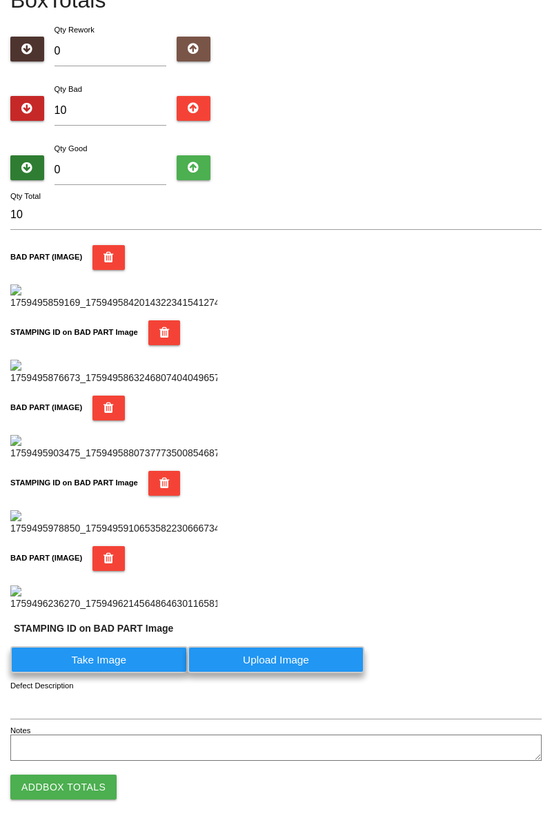
click at [138, 673] on label "Take Image" at bounding box center [98, 659] width 177 height 27
click at [0, 0] on PART "Take Image" at bounding box center [0, 0] width 0 height 0
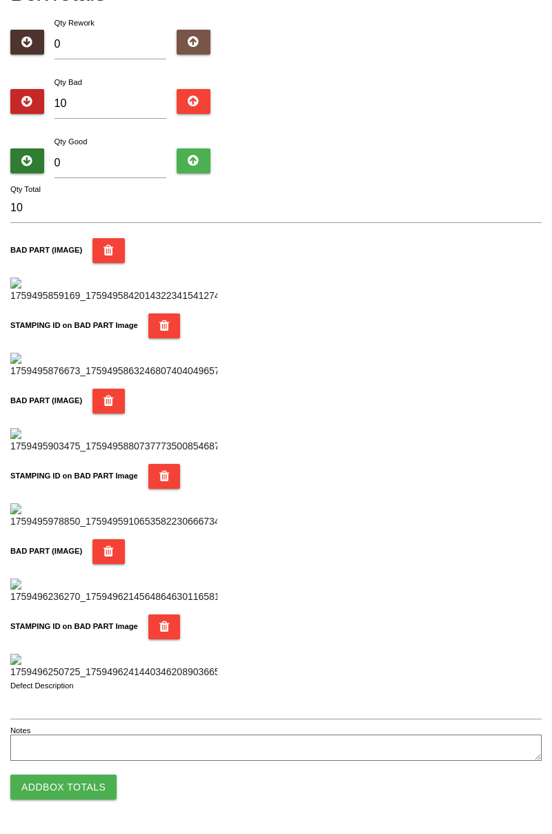
scroll to position [0, 0]
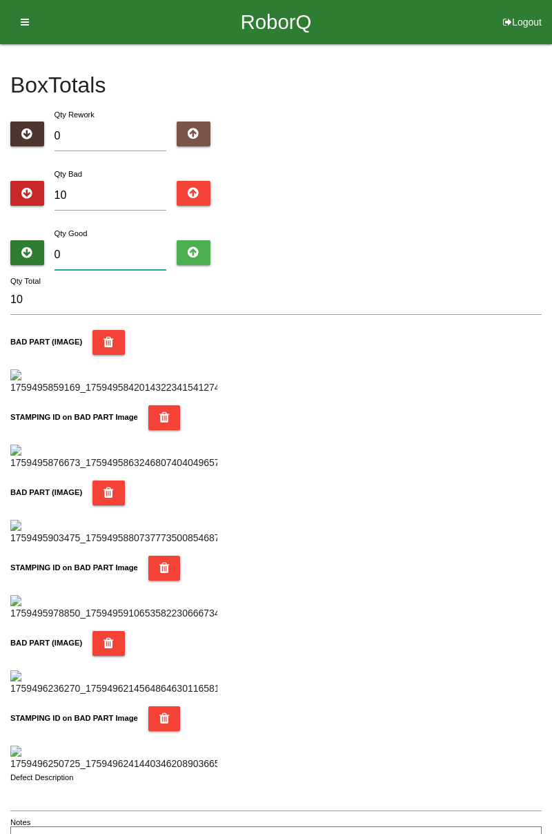
click at [117, 249] on input "0" at bounding box center [111, 255] width 113 height 30
type input "7"
type input "17"
type input "74"
type input "84"
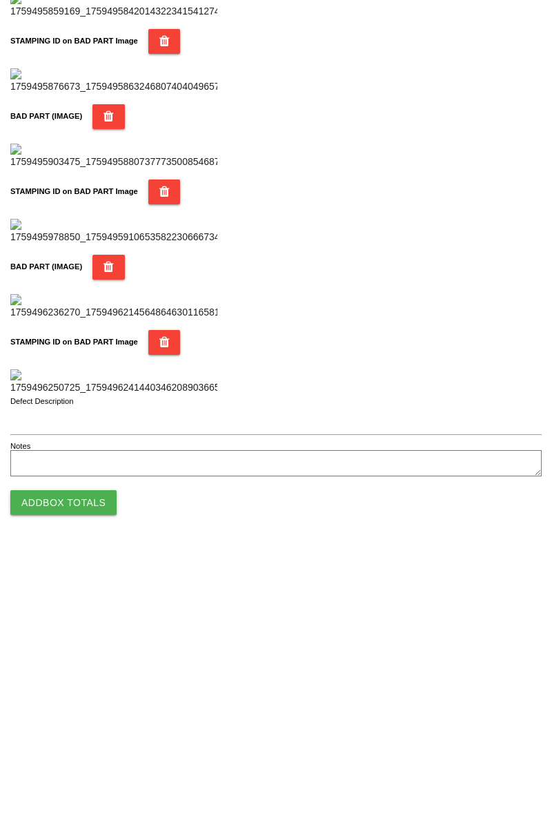
type input "74"
click at [90, 793] on button "Add Box Totals" at bounding box center [63, 787] width 106 height 25
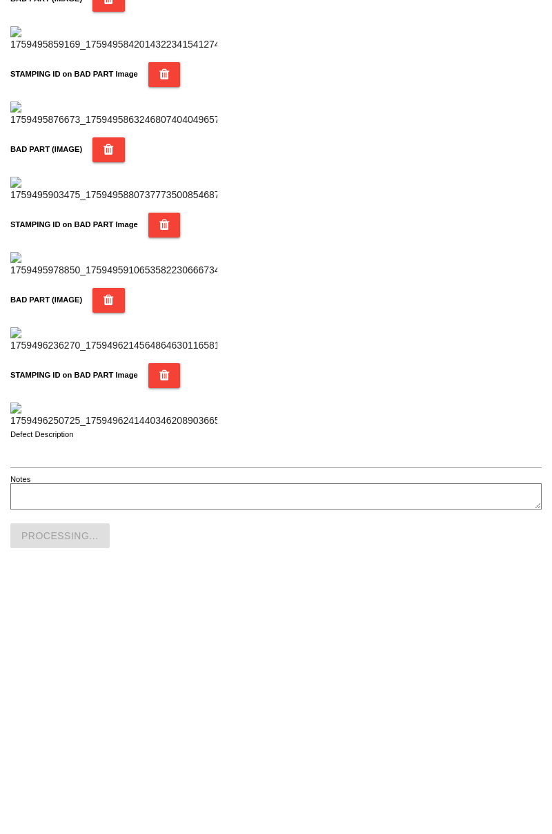
scroll to position [1210, 0]
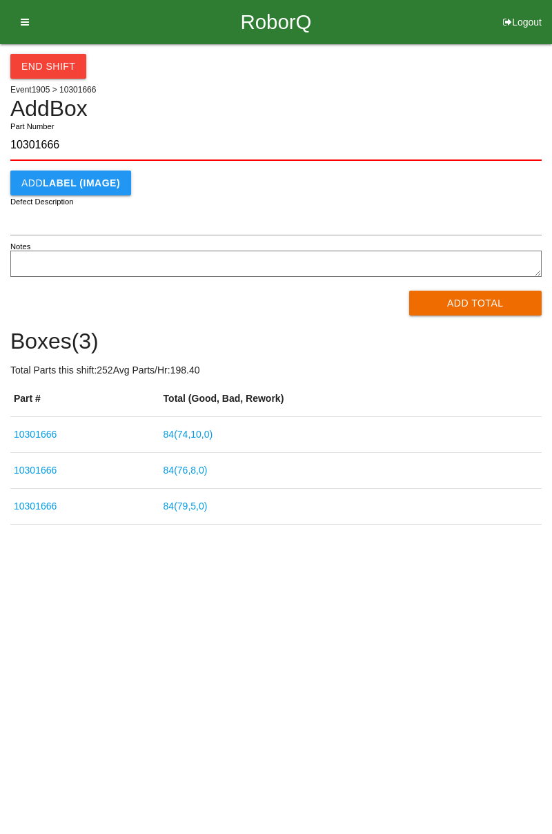
type input "10301666"
click at [482, 299] on button "Add Total" at bounding box center [475, 303] width 133 height 25
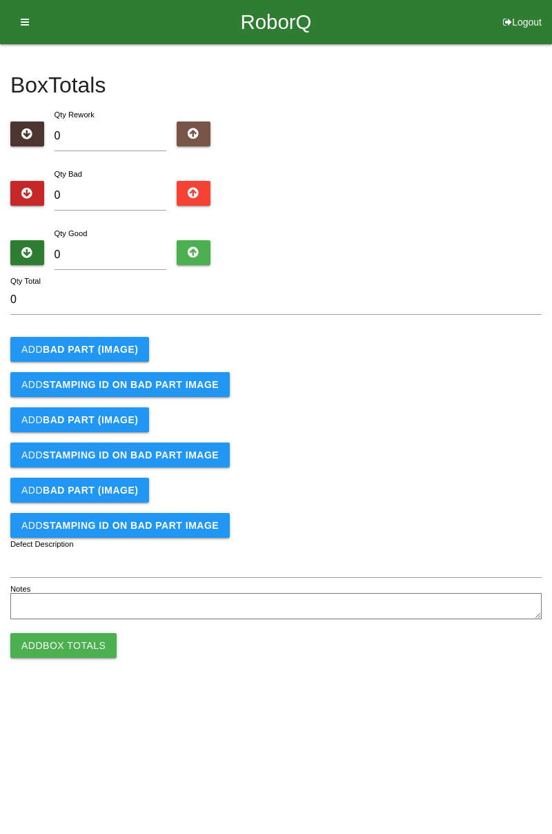
click at [97, 347] on b "BAD PART (IMAGE)" at bounding box center [90, 349] width 95 height 11
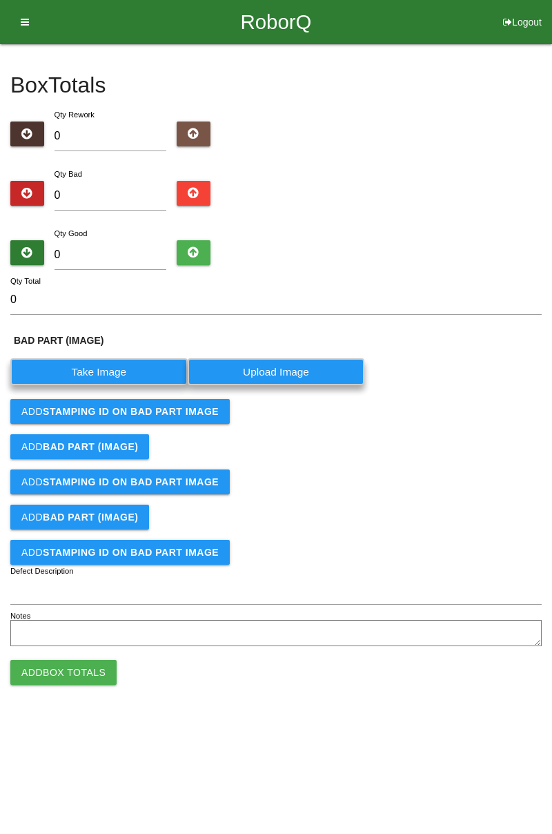
click at [114, 364] on label "Take Image" at bounding box center [98, 371] width 177 height 27
click at [0, 0] on \(IMAGE\) "Take Image" at bounding box center [0, 0] width 0 height 0
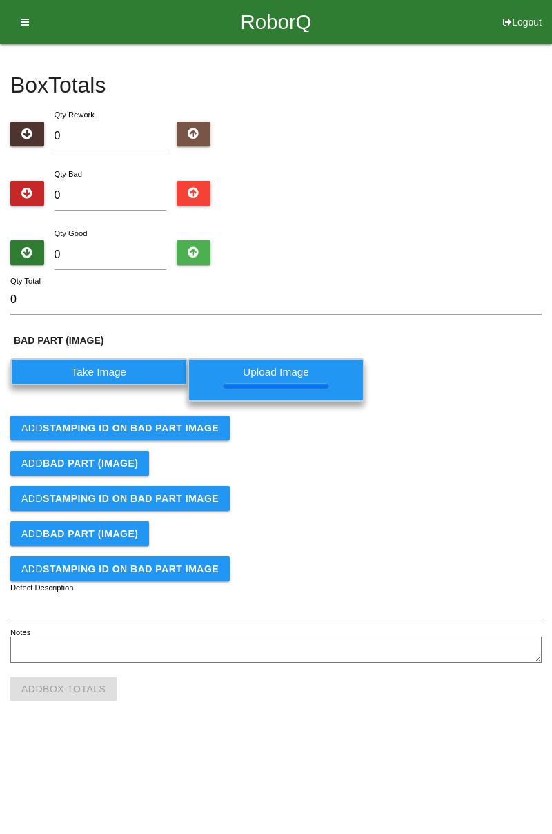
click at [191, 427] on b "STAMPING ID on BAD PART Image" at bounding box center [131, 428] width 176 height 11
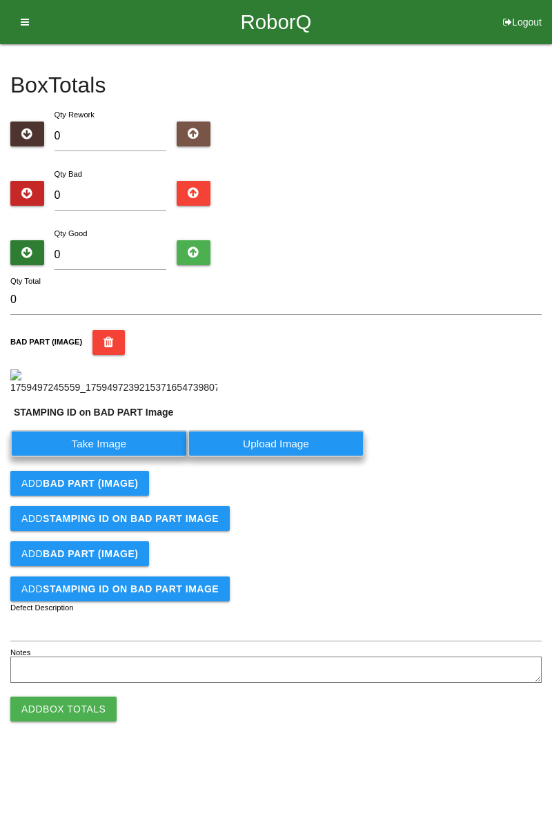
click at [151, 457] on label "Take Image" at bounding box center [98, 443] width 177 height 27
click at [0, 0] on PART "Take Image" at bounding box center [0, 0] width 0 height 0
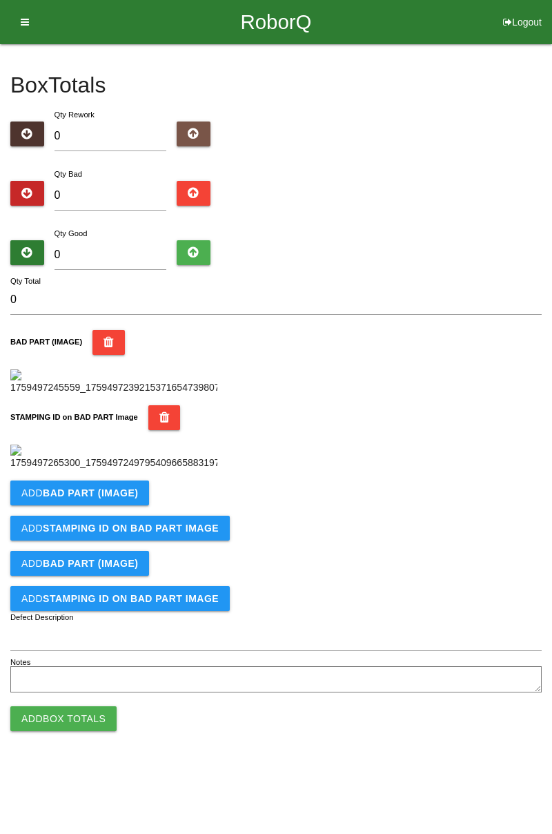
scroll to position [304, 0]
click at [109, 498] on b "BAD PART (IMAGE)" at bounding box center [90, 492] width 95 height 11
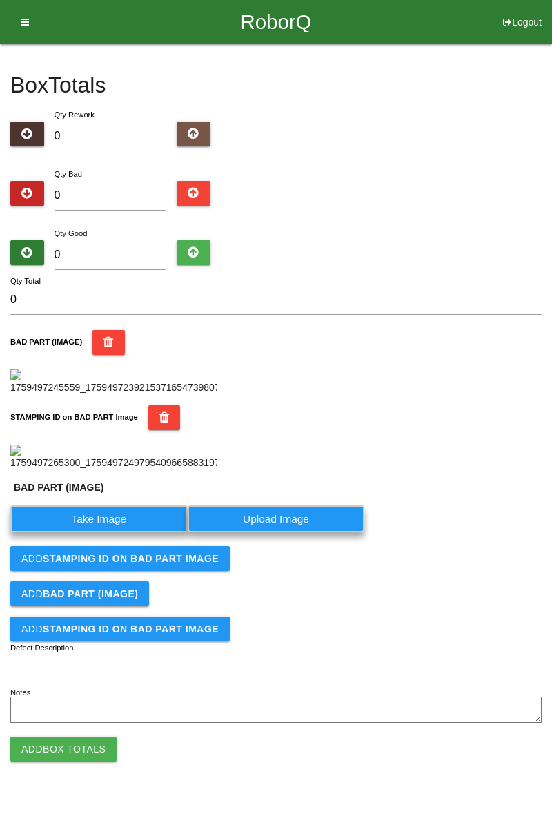
click at [117, 532] on label "Take Image" at bounding box center [98, 518] width 177 height 27
click at [0, 0] on \(IMAGE\) "Take Image" at bounding box center [0, 0] width 0 height 0
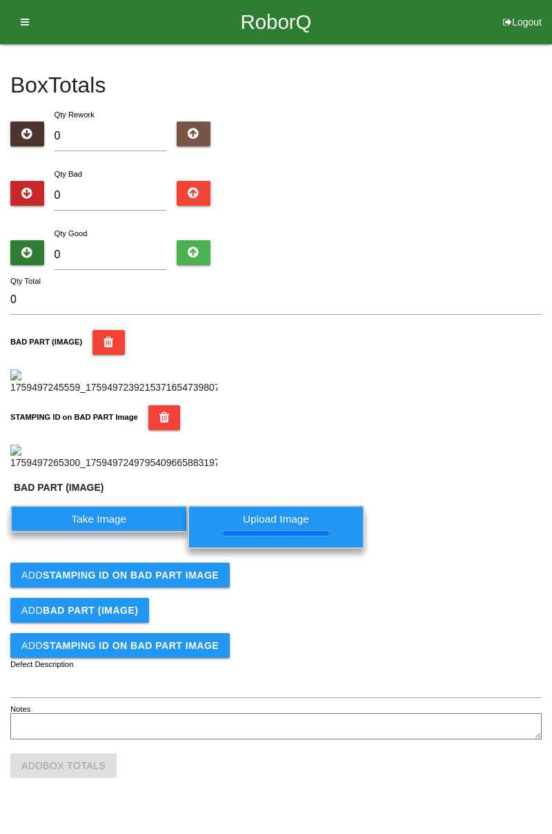
click at [199, 581] on b "STAMPING ID on BAD PART Image" at bounding box center [131, 575] width 176 height 11
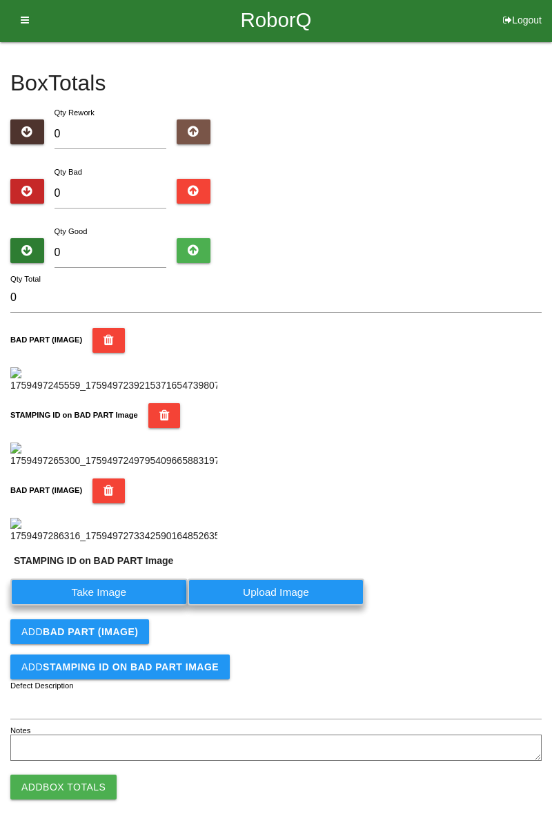
scroll to position [561, 0]
click at [145, 601] on label "Take Image" at bounding box center [98, 592] width 177 height 27
click at [0, 0] on PART "Take Image" at bounding box center [0, 0] width 0 height 0
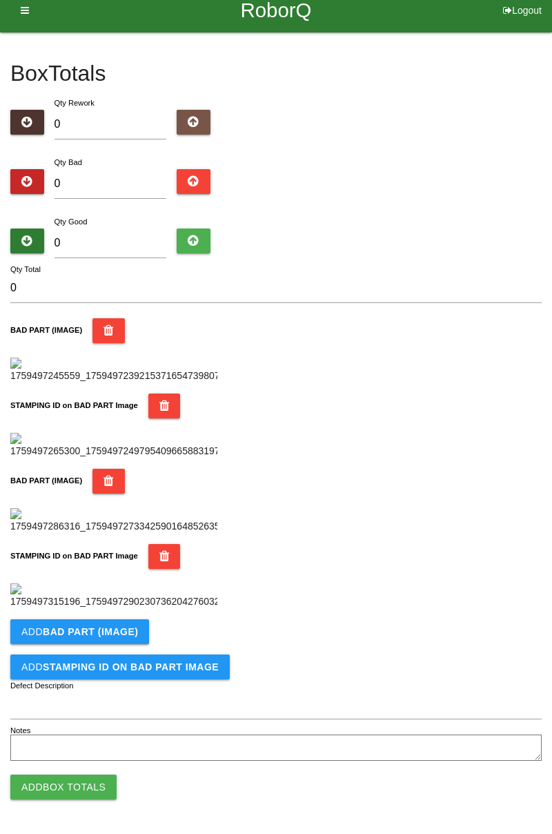
click at [114, 637] on b "BAD PART (IMAGE)" at bounding box center [90, 631] width 95 height 11
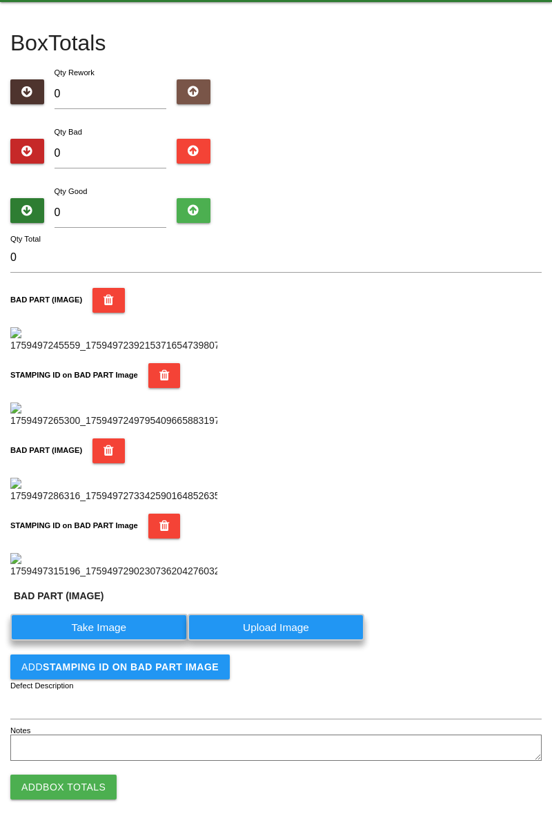
click at [116, 641] on label "Take Image" at bounding box center [98, 627] width 177 height 27
click at [0, 0] on \(IMAGE\) "Take Image" at bounding box center [0, 0] width 0 height 0
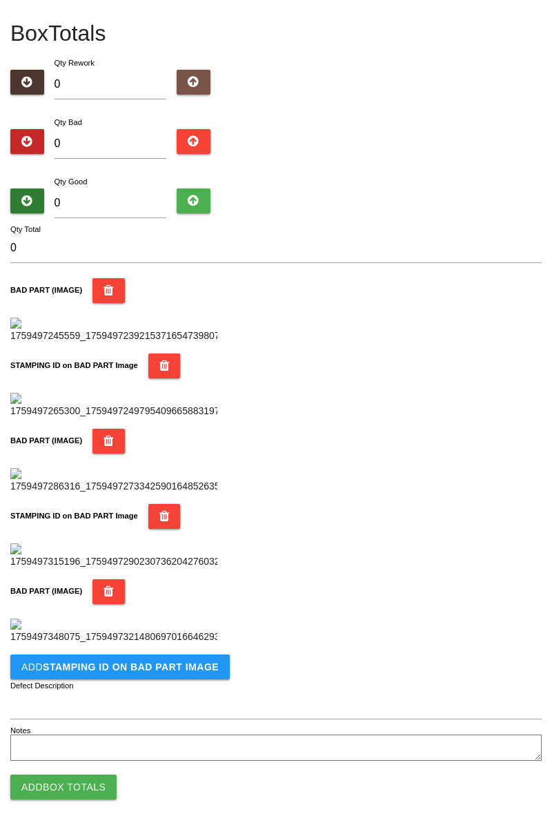
scroll to position [797, 0]
click at [164, 675] on button "Add STAMPING ID on BAD PART Image" at bounding box center [120, 666] width 220 height 25
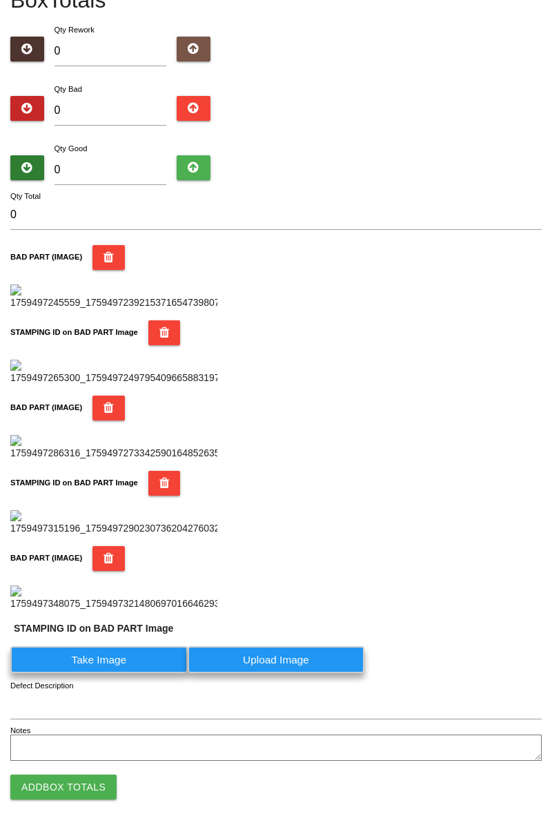
click at [130, 673] on label "Take Image" at bounding box center [98, 659] width 177 height 27
click at [0, 0] on PART "Take Image" at bounding box center [0, 0] width 0 height 0
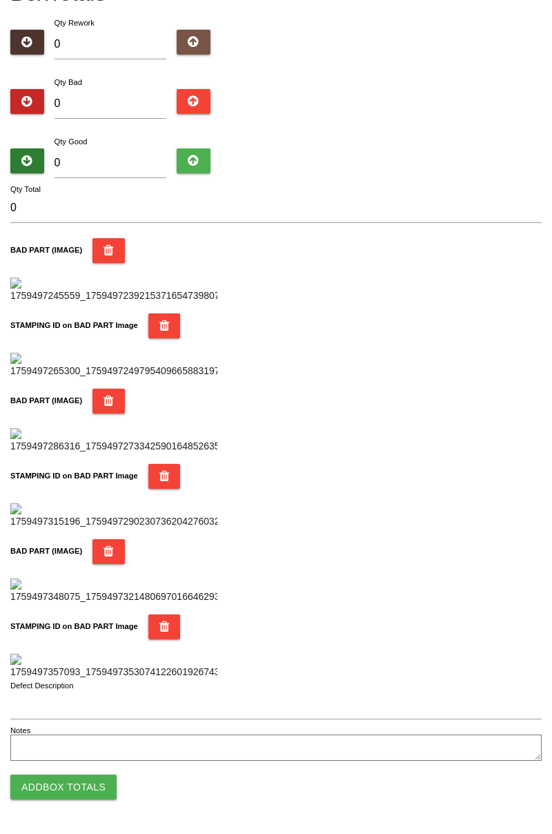
scroll to position [0, 0]
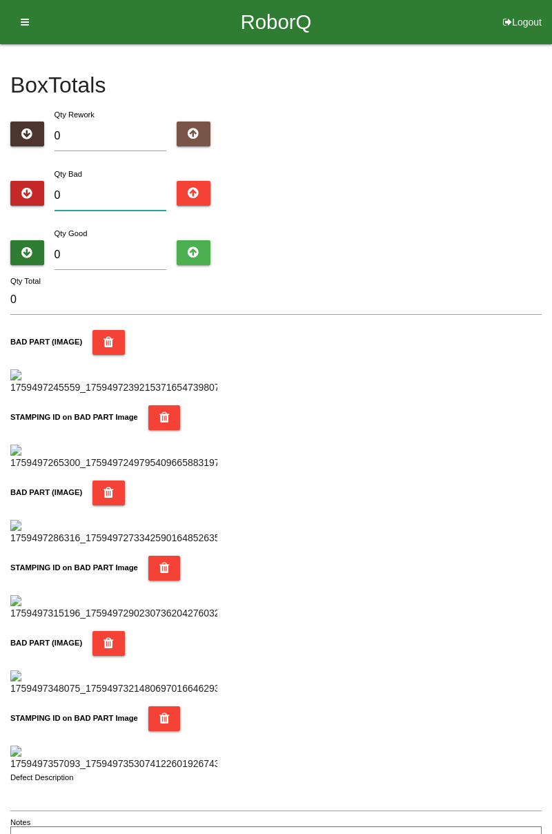
click at [112, 192] on input "0" at bounding box center [111, 196] width 113 height 30
type input "1"
type input "18"
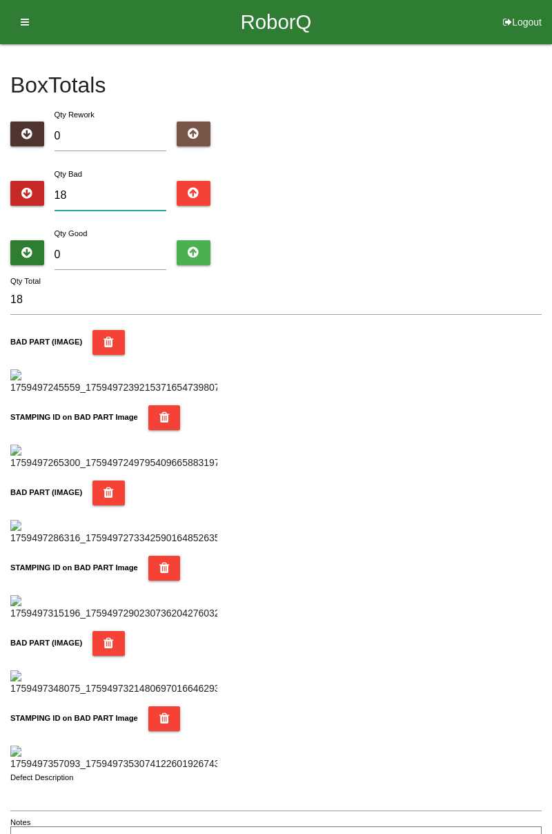
type input "18"
click at [151, 249] on input "0" at bounding box center [111, 255] width 113 height 30
type input "7"
type input "25"
type input "72"
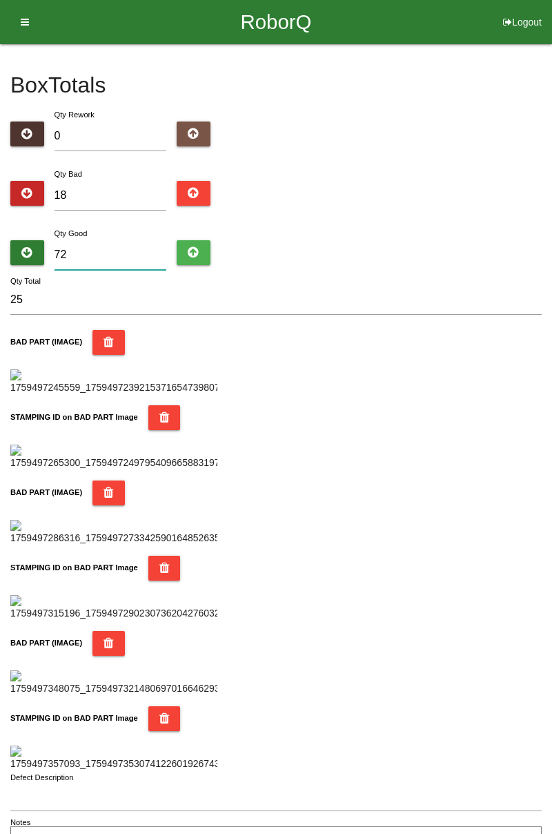
type input "90"
type input "7"
type input "25"
type input "0"
type input "18"
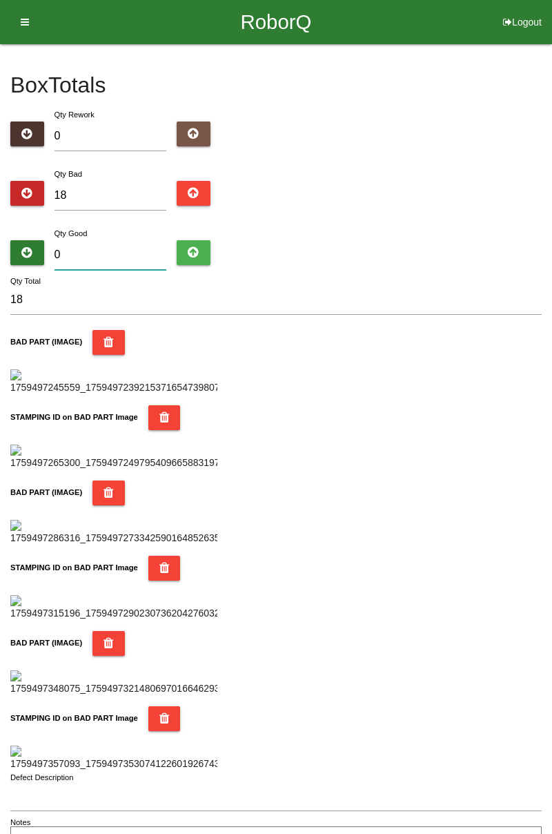
type input "6"
type input "24"
type input "64"
type input "82"
type input "6"
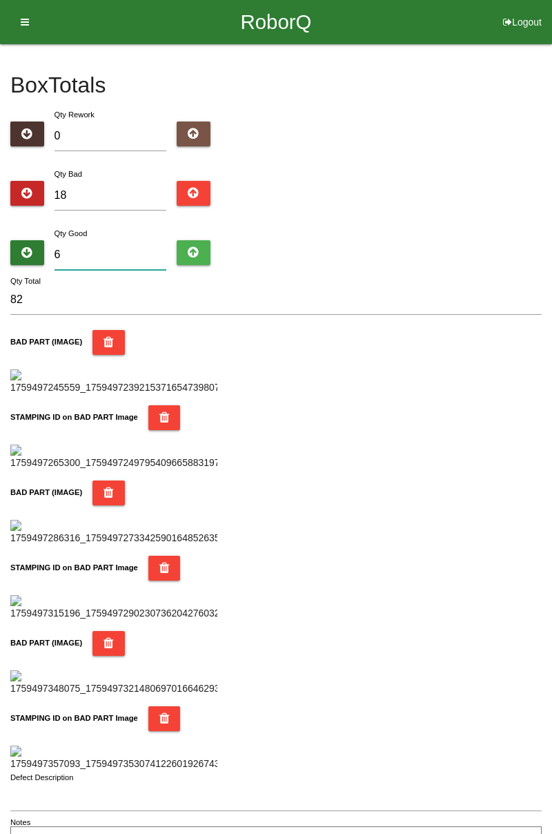
type input "24"
type input "66"
type input "84"
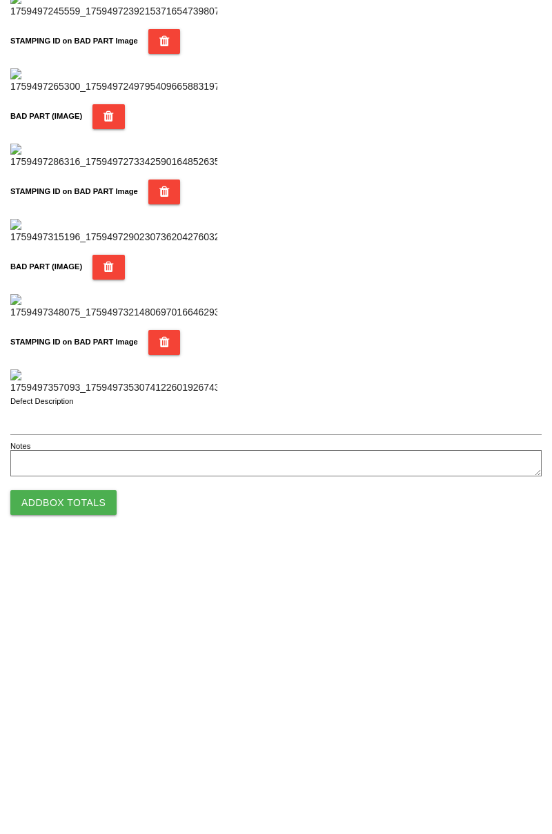
scroll to position [1023, 0]
type input "66"
click at [79, 792] on button "Add Box Totals" at bounding box center [63, 787] width 106 height 25
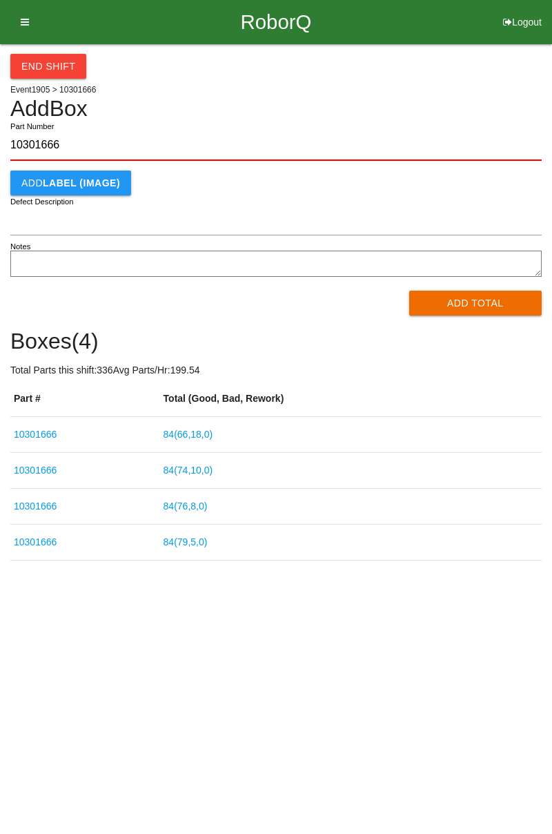
type input "10301666"
click at [481, 301] on button "Add Total" at bounding box center [475, 303] width 133 height 25
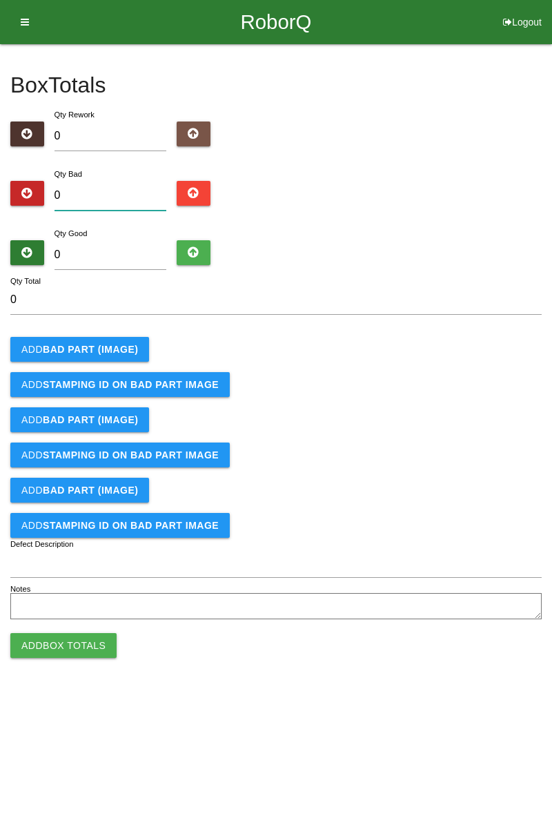
click at [120, 195] on input "0" at bounding box center [111, 196] width 113 height 30
type input "1"
type input "13"
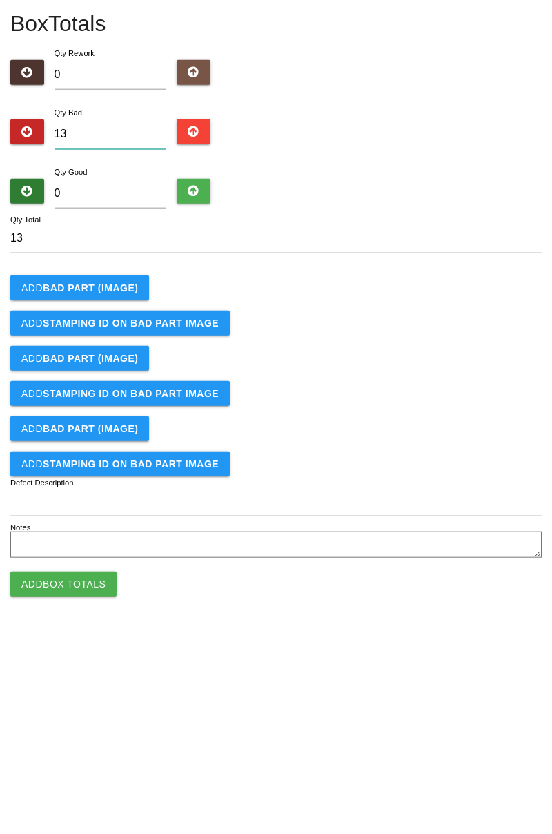
type input "13"
